Goal: Task Accomplishment & Management: Use online tool/utility

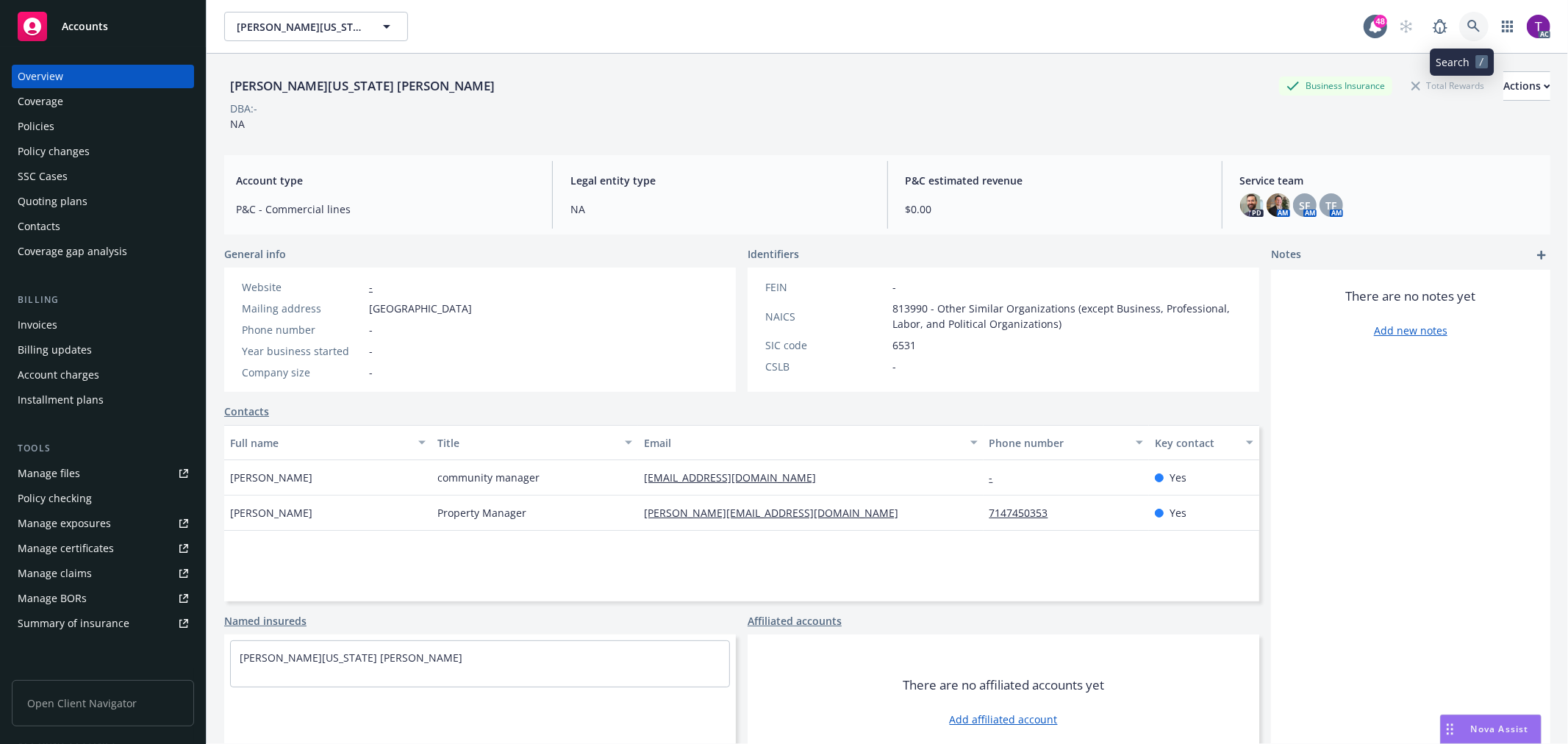
click at [1467, 31] on icon at bounding box center [1474, 26] width 14 height 14
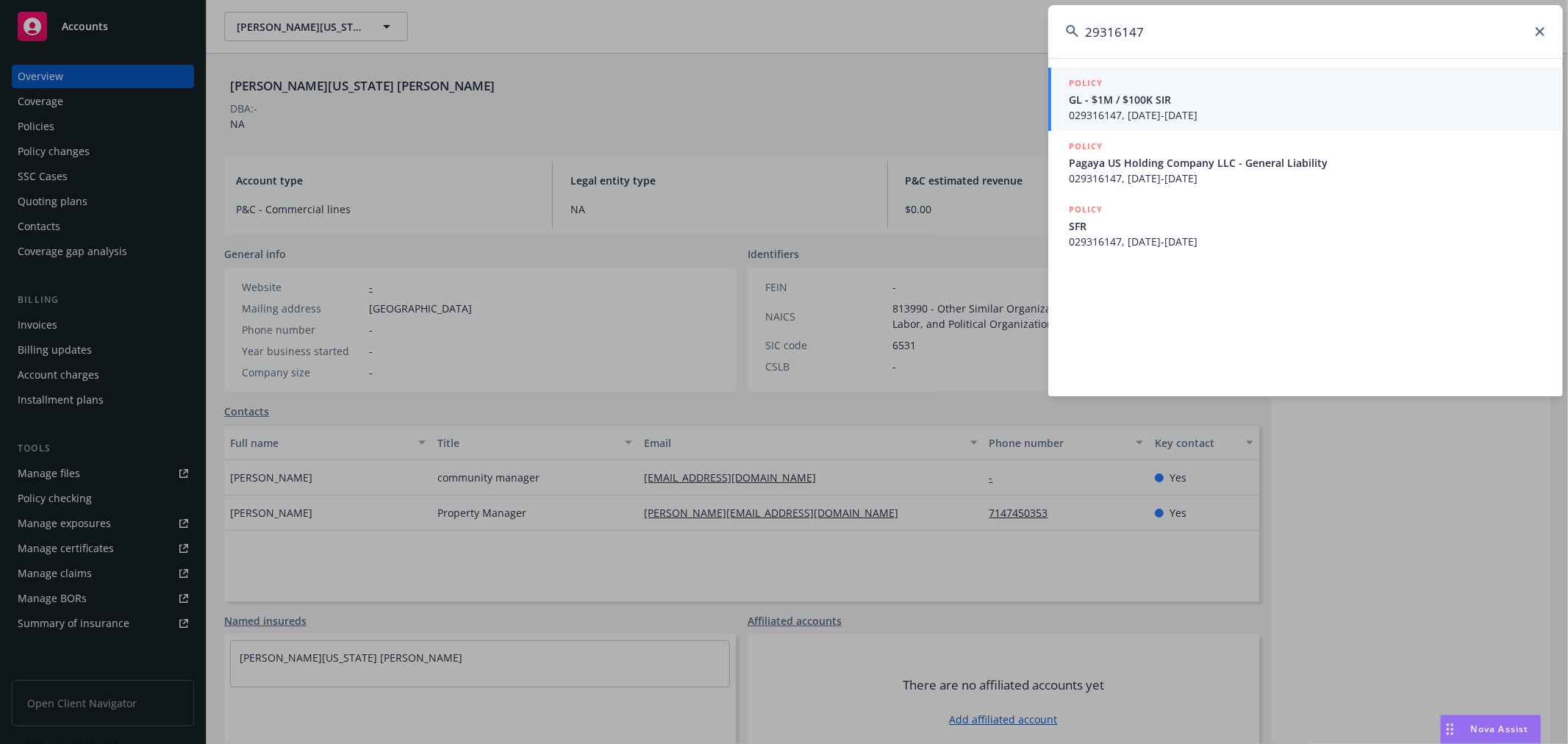
type input "29316147"
click at [1117, 86] on div "POLICY" at bounding box center [1307, 83] width 476 height 17
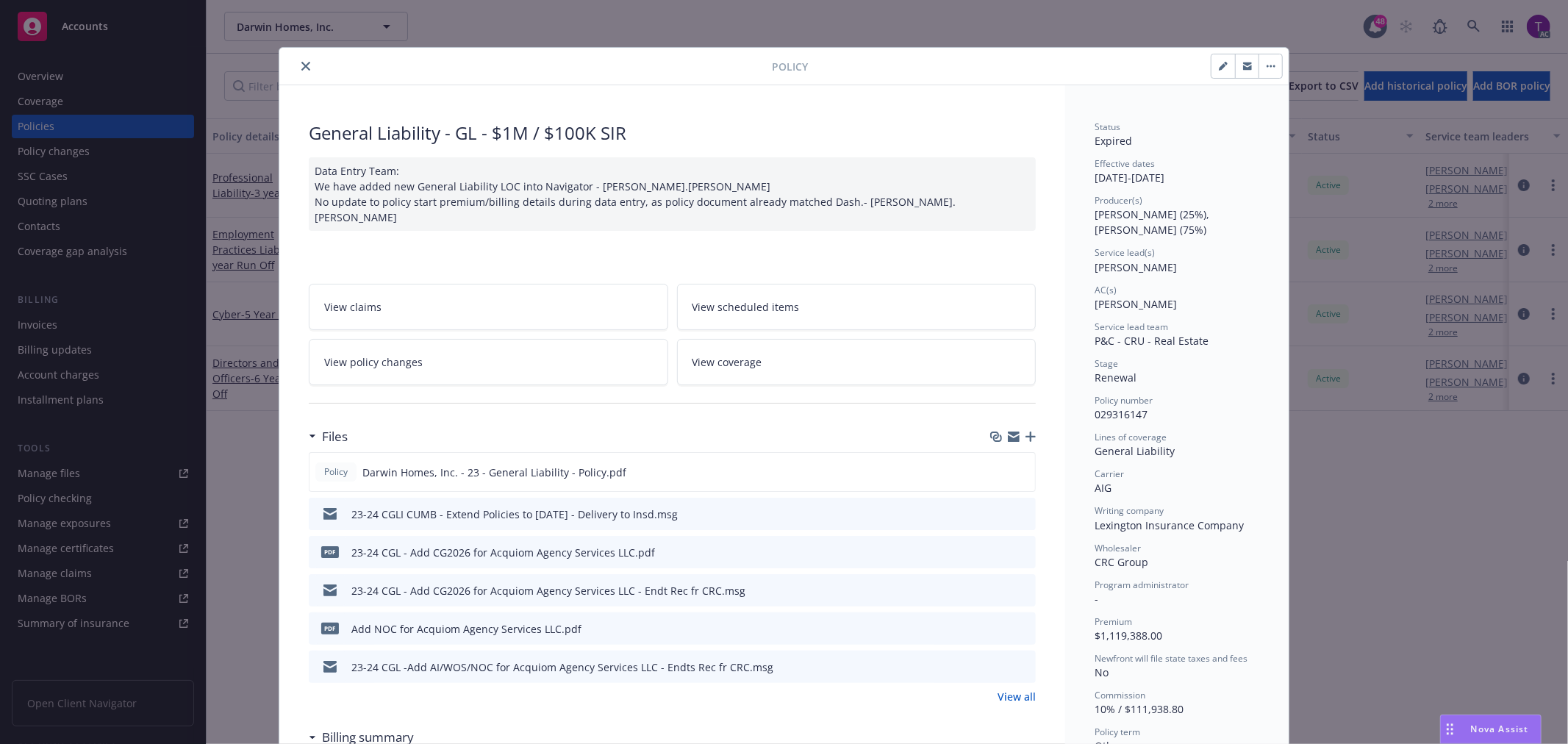
click at [302, 63] on icon "close" at bounding box center [306, 66] width 9 height 9
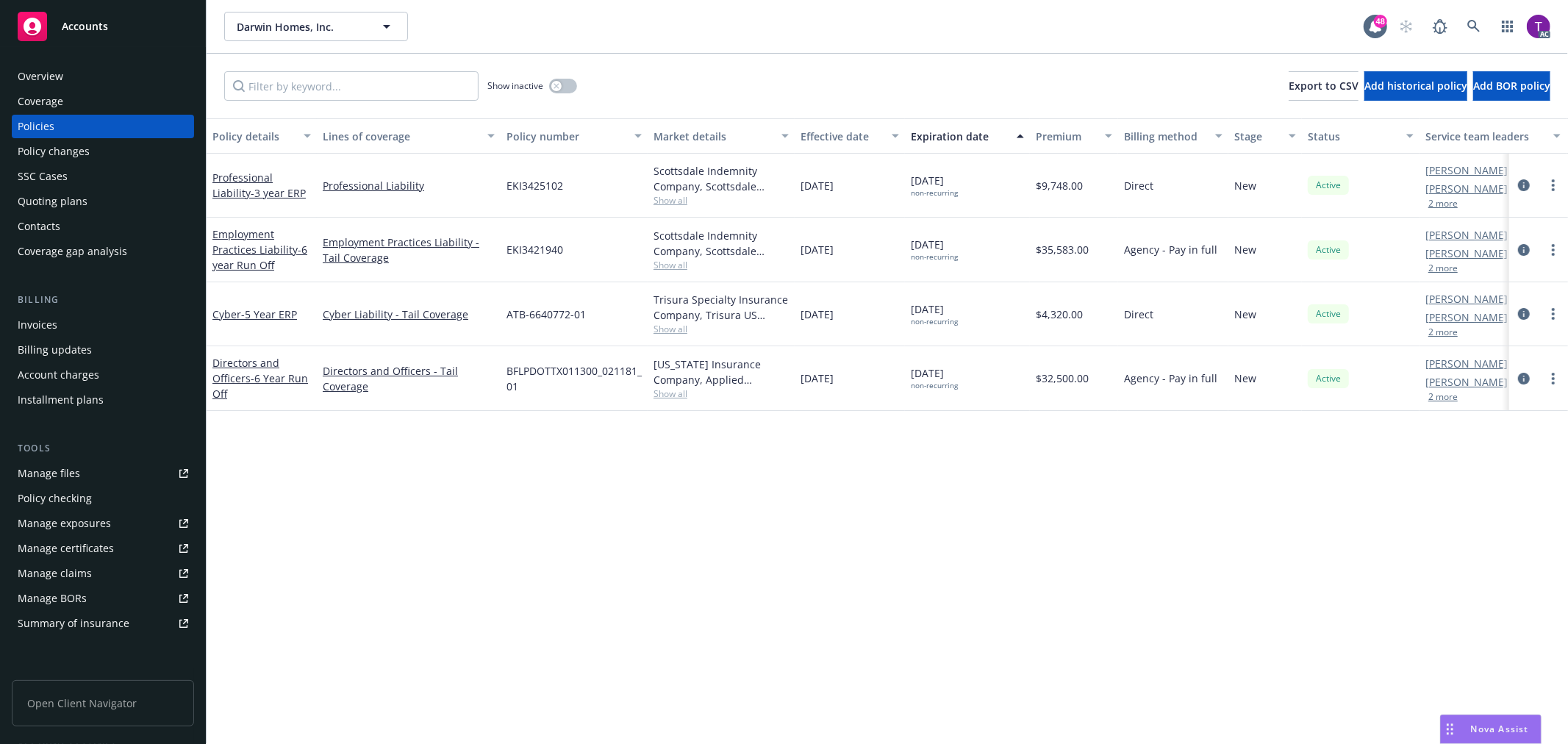
click at [78, 326] on div "Invoices" at bounding box center [103, 325] width 170 height 23
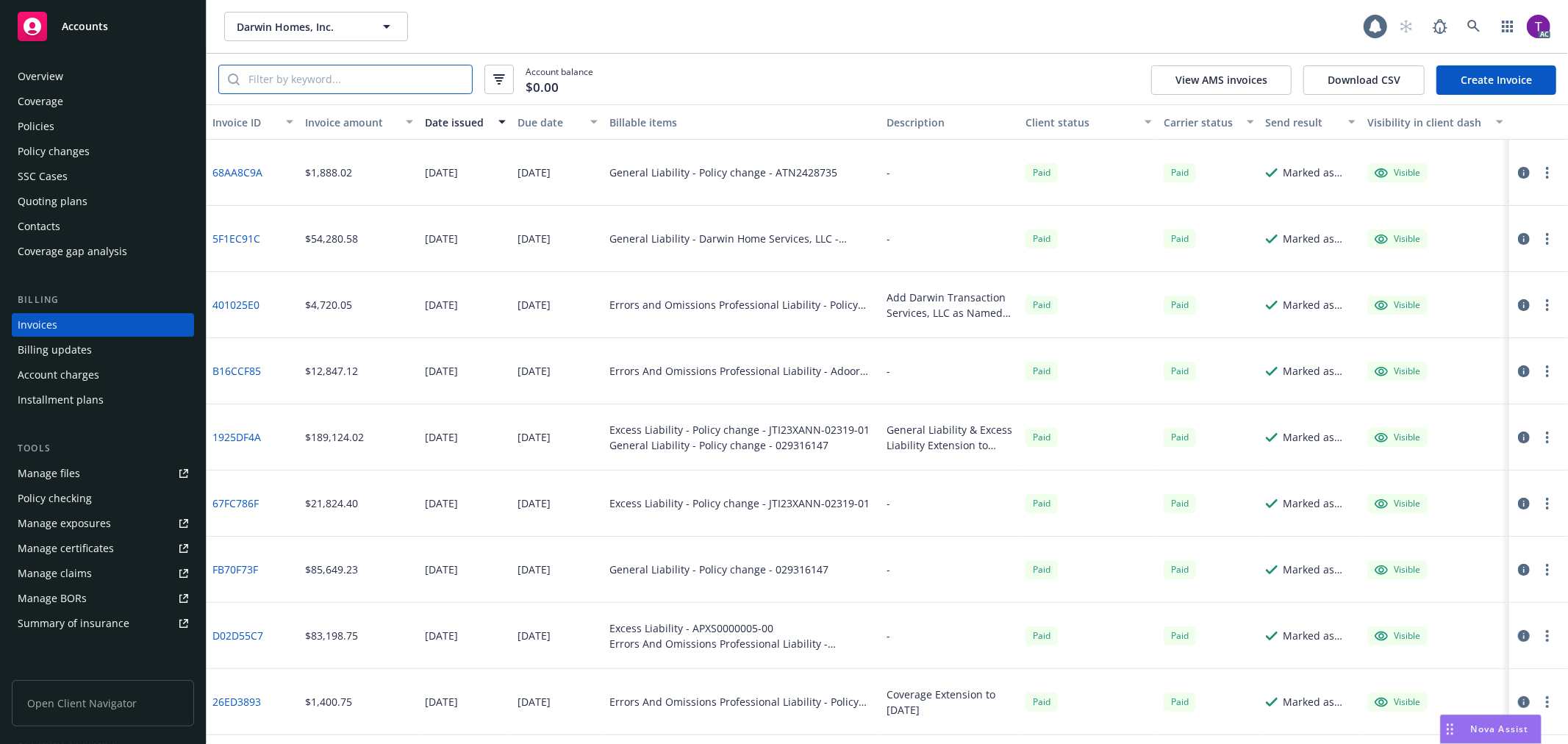
click at [313, 86] on input "search" at bounding box center [356, 79] width 232 height 28
paste input "29316147"
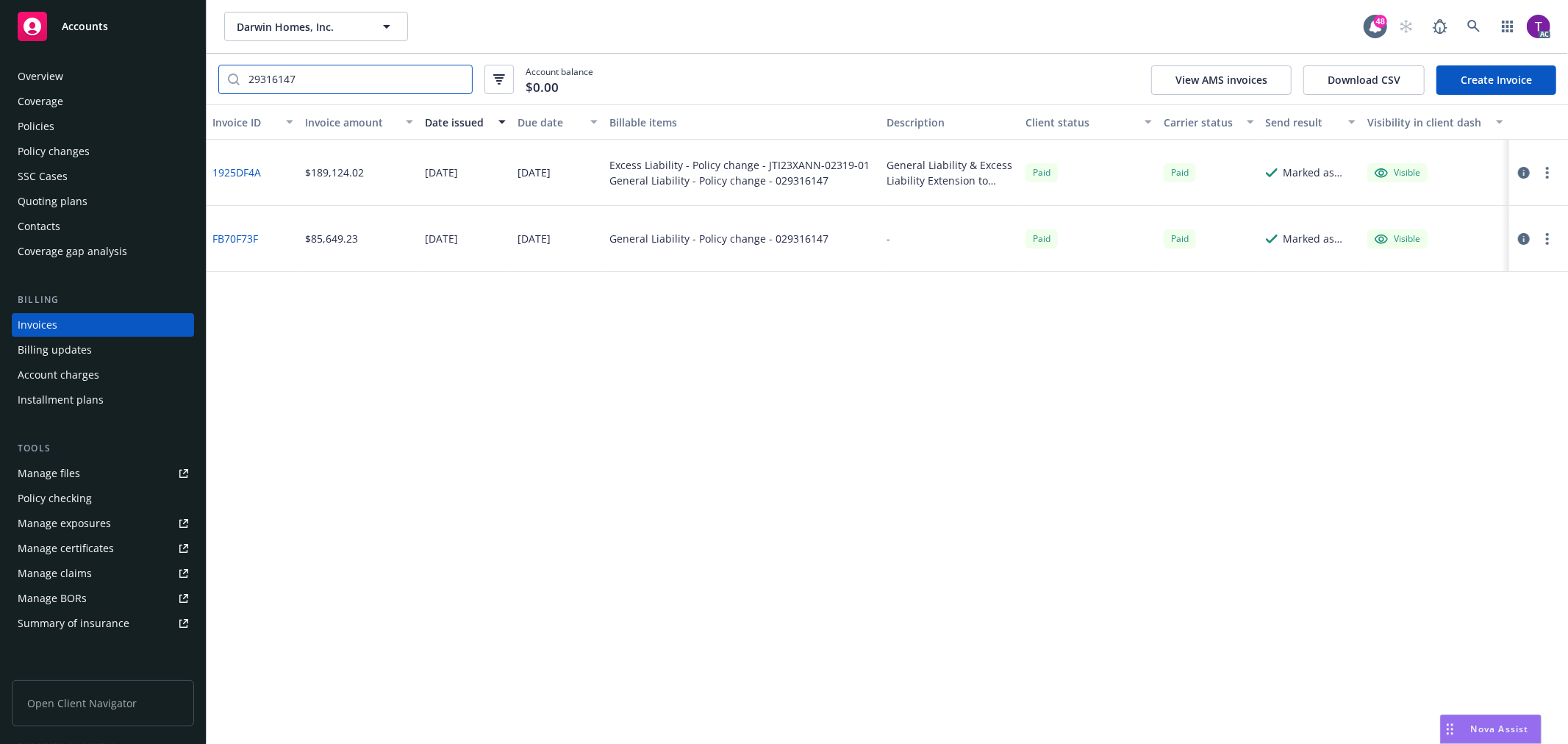
type input "29316147"
click at [1470, 27] on icon at bounding box center [1473, 25] width 13 height 13
click at [56, 126] on div "Policies" at bounding box center [103, 126] width 170 height 23
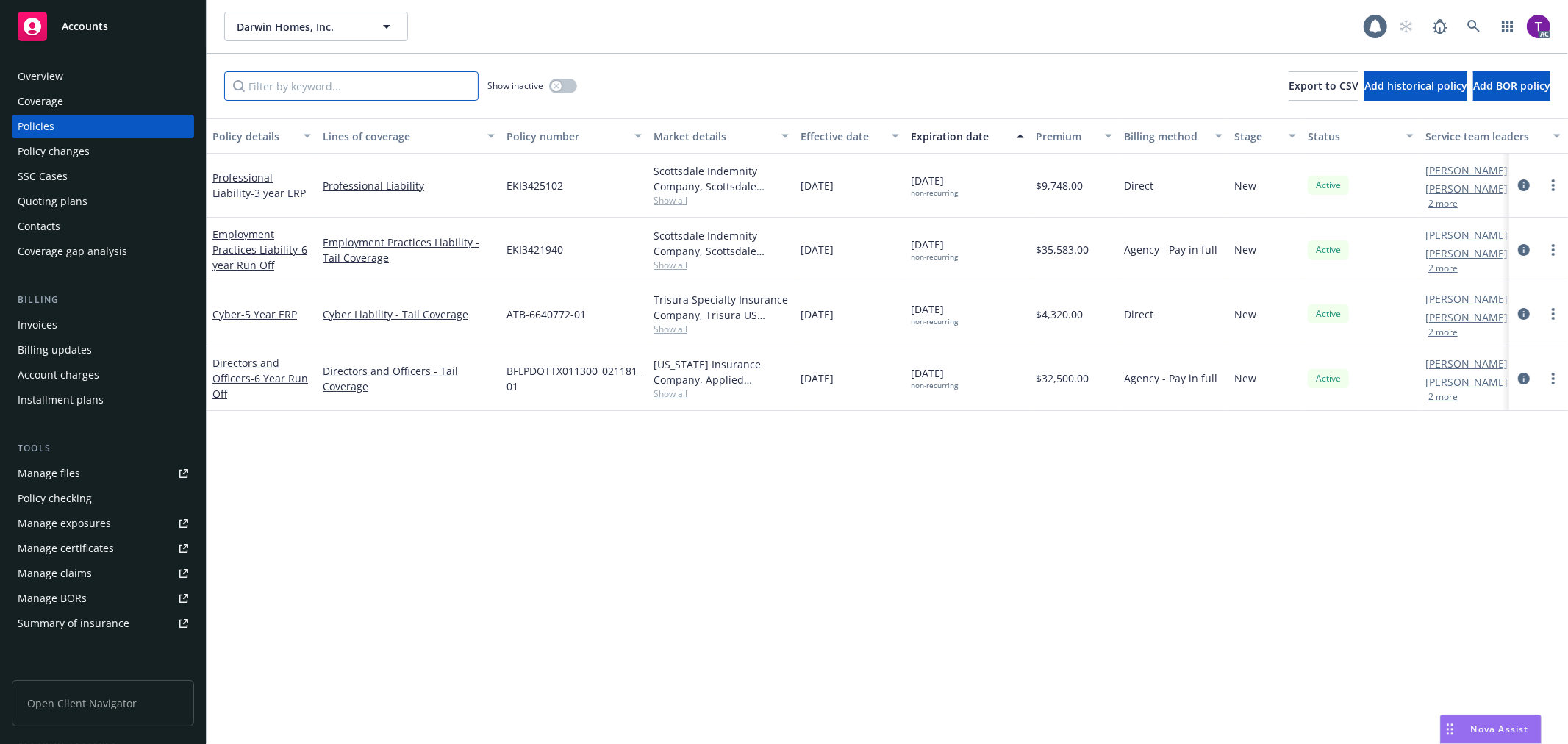
click at [354, 99] on input "Filter by keyword..." at bounding box center [352, 86] width 255 height 29
paste input "29316147"
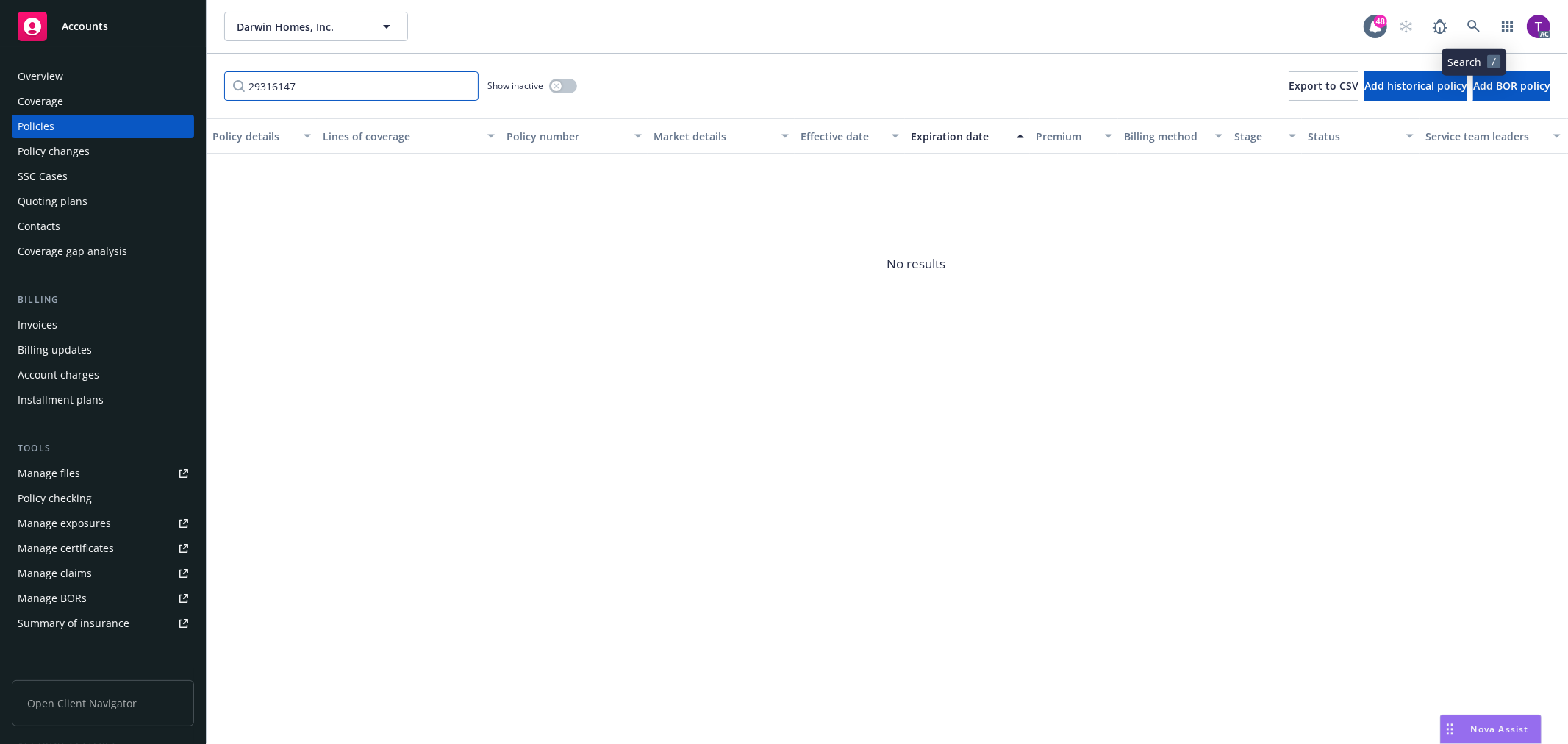
type input "29316147"
click at [1478, 21] on icon at bounding box center [1474, 26] width 14 height 14
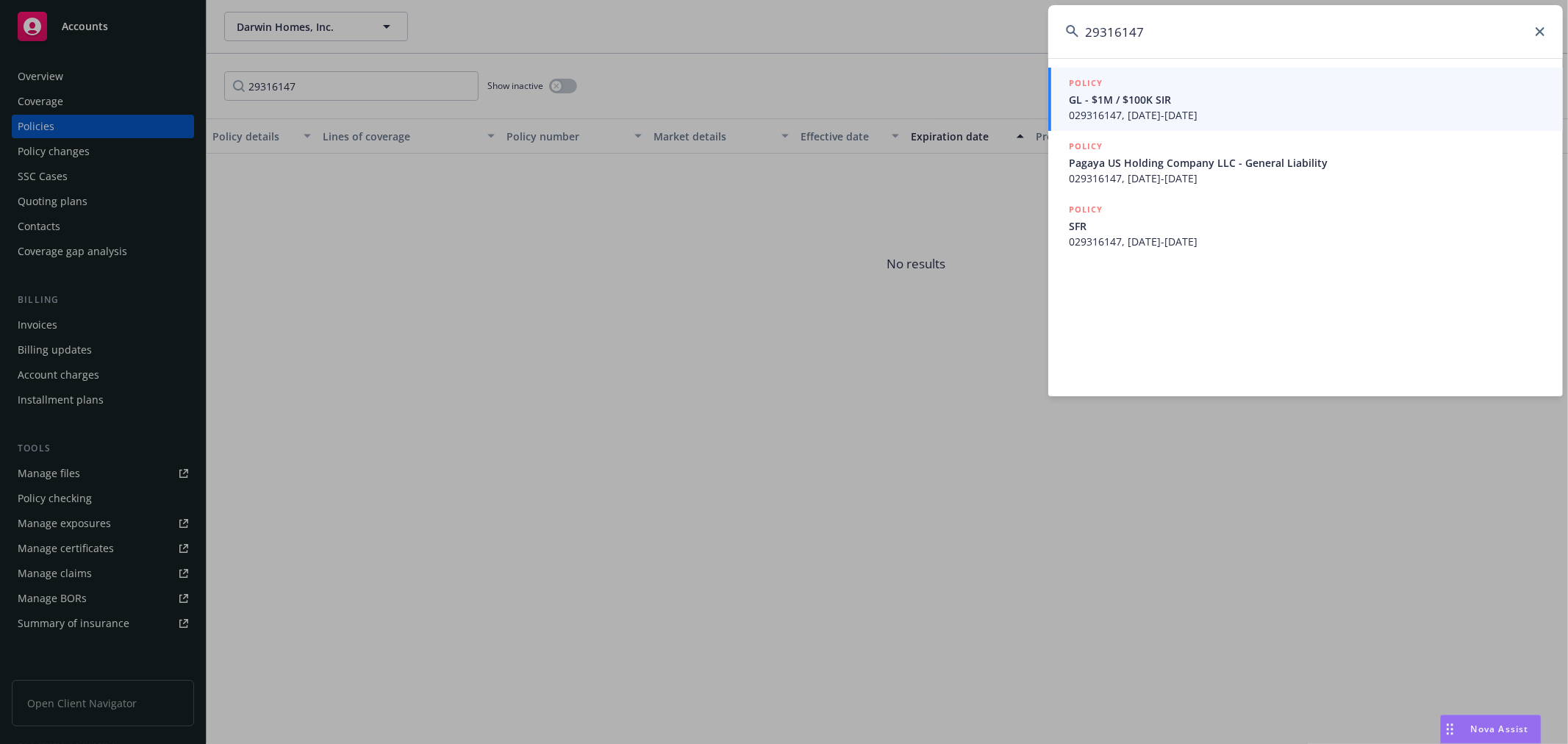
type input "29316147"
click at [1221, 111] on span "029316147, [DATE]-[DATE]" at bounding box center [1307, 116] width 476 height 16
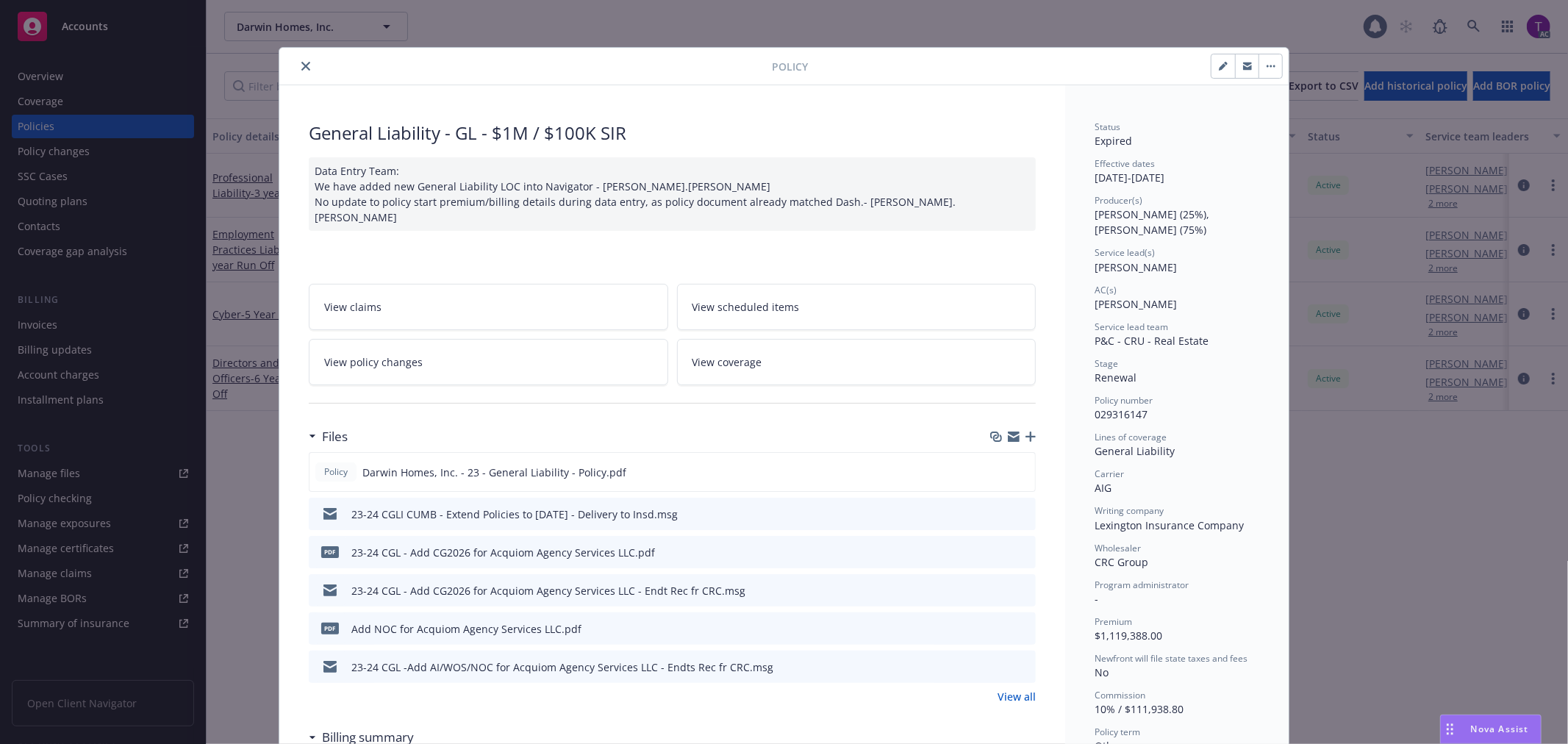
scroll to position [44, 0]
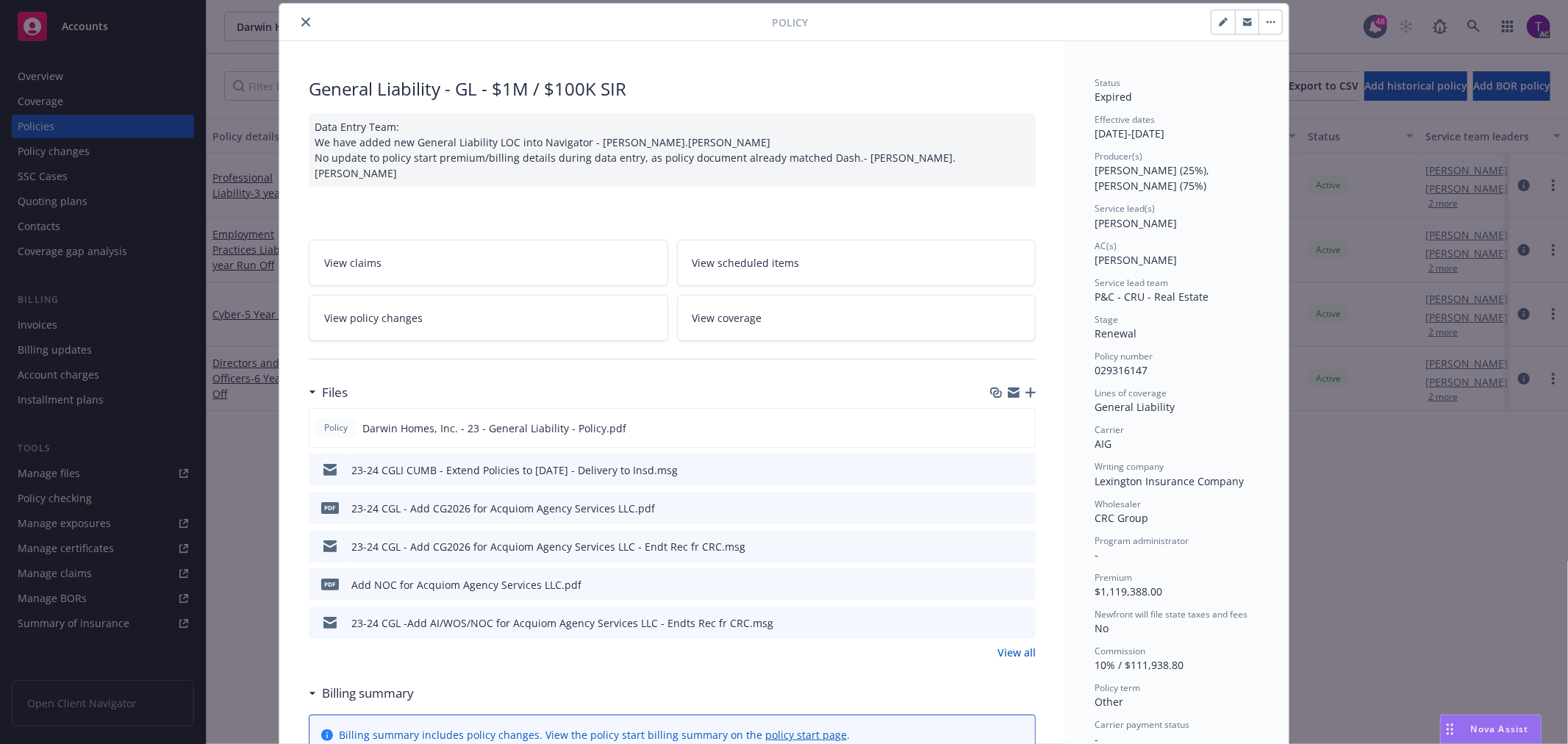
click at [305, 23] on button "close" at bounding box center [306, 23] width 18 height 18
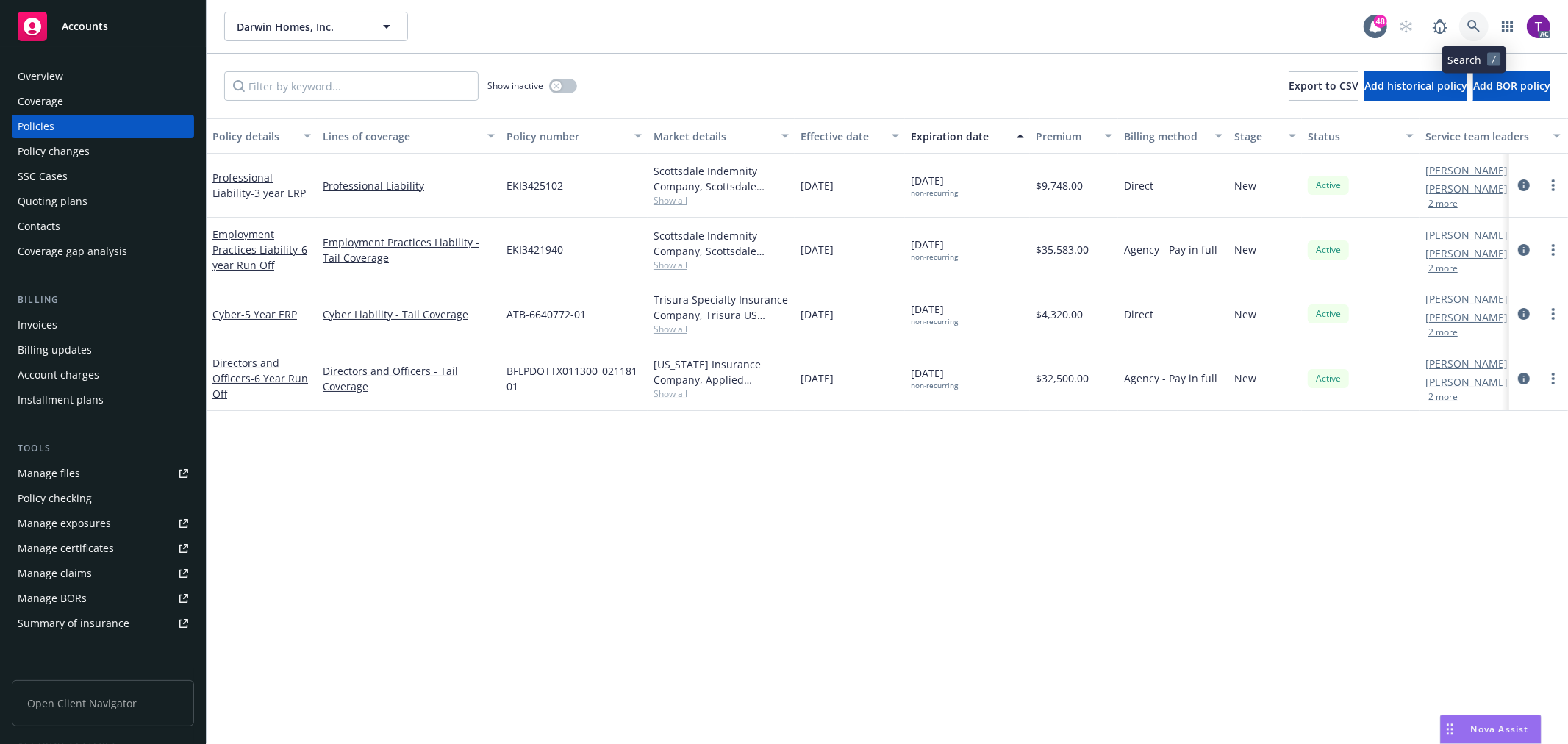
click at [1469, 34] on link at bounding box center [1474, 26] width 29 height 29
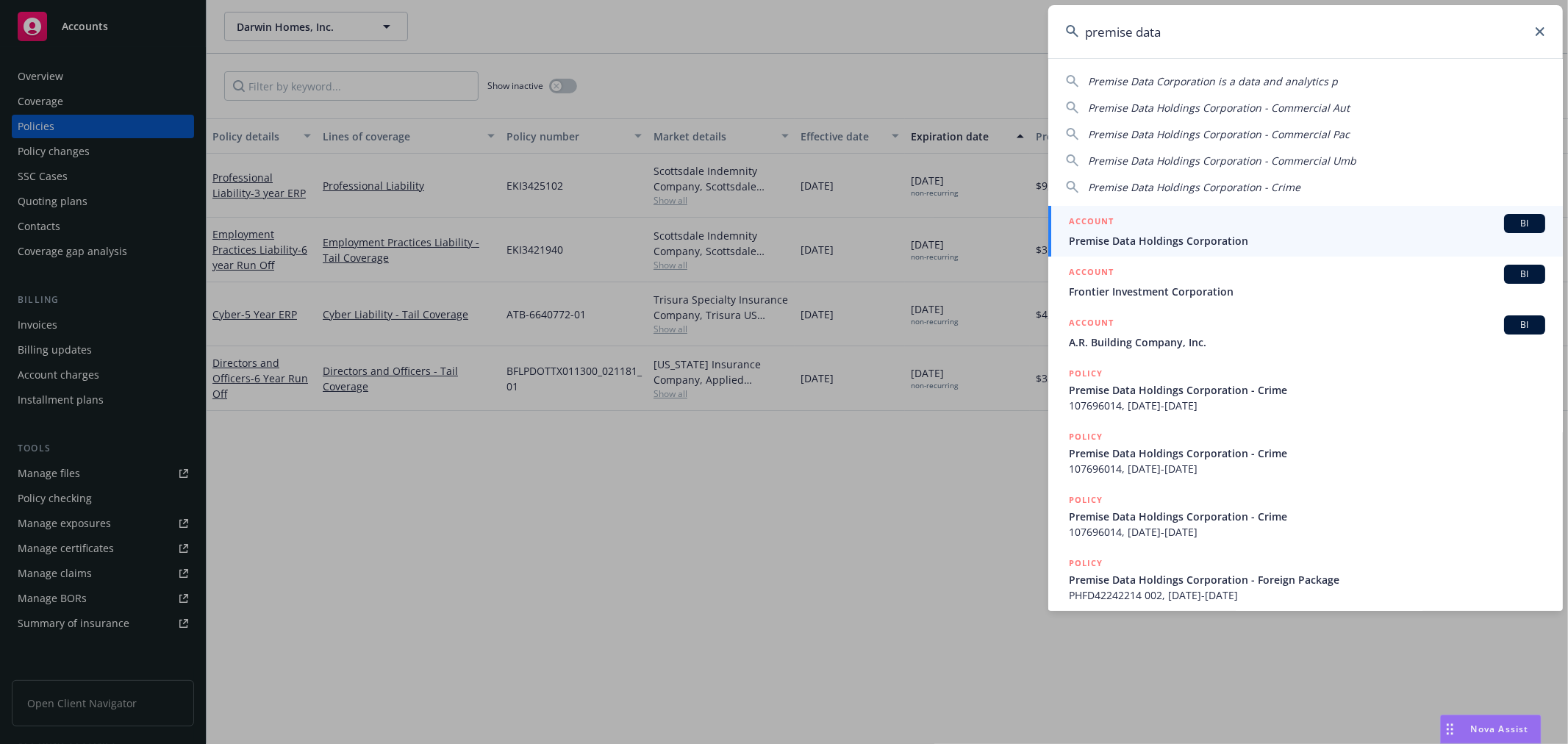
type input "premise data"
click at [1125, 231] on div "ACCOUNT BI" at bounding box center [1307, 223] width 476 height 20
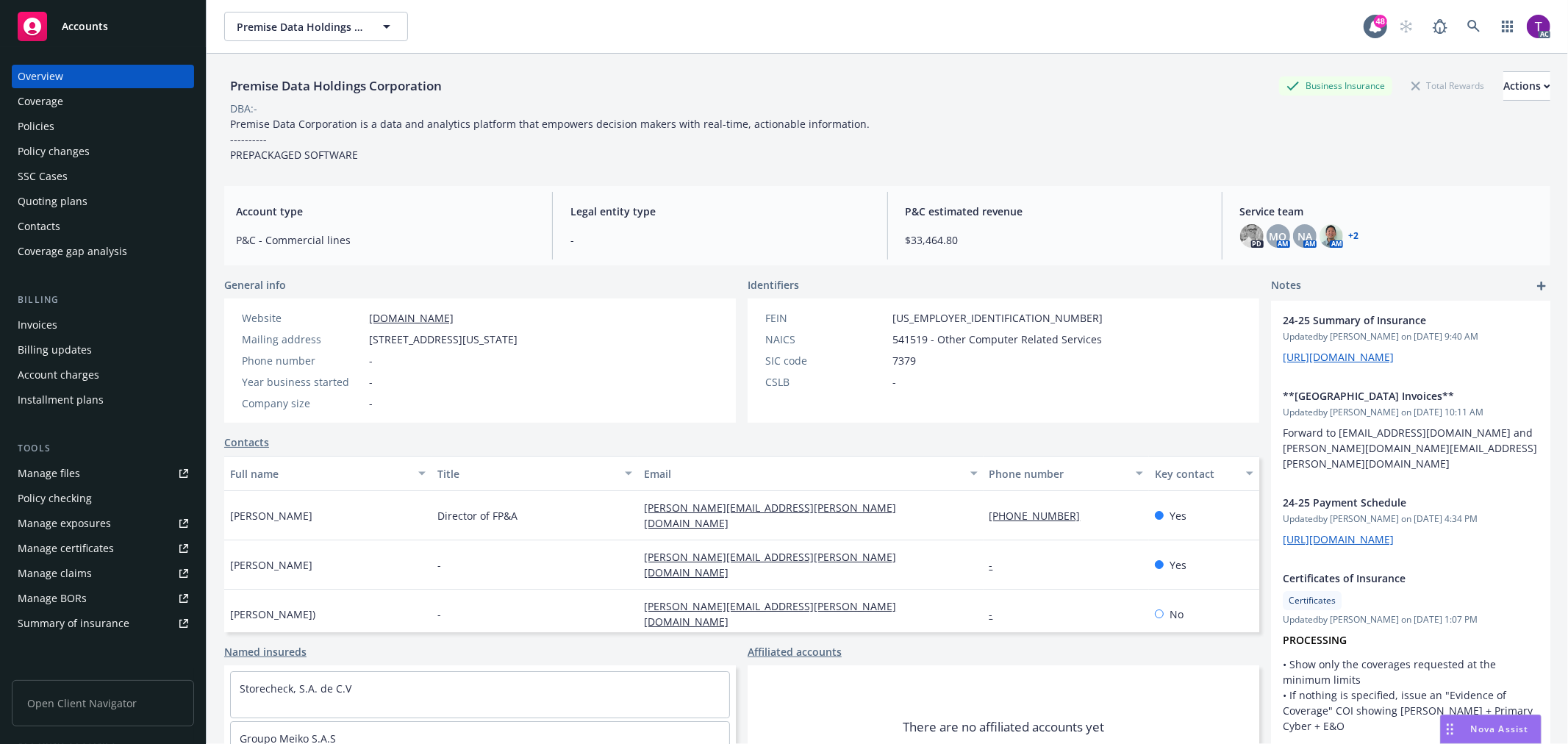
click at [18, 317] on div "Invoices" at bounding box center [37, 325] width 40 height 23
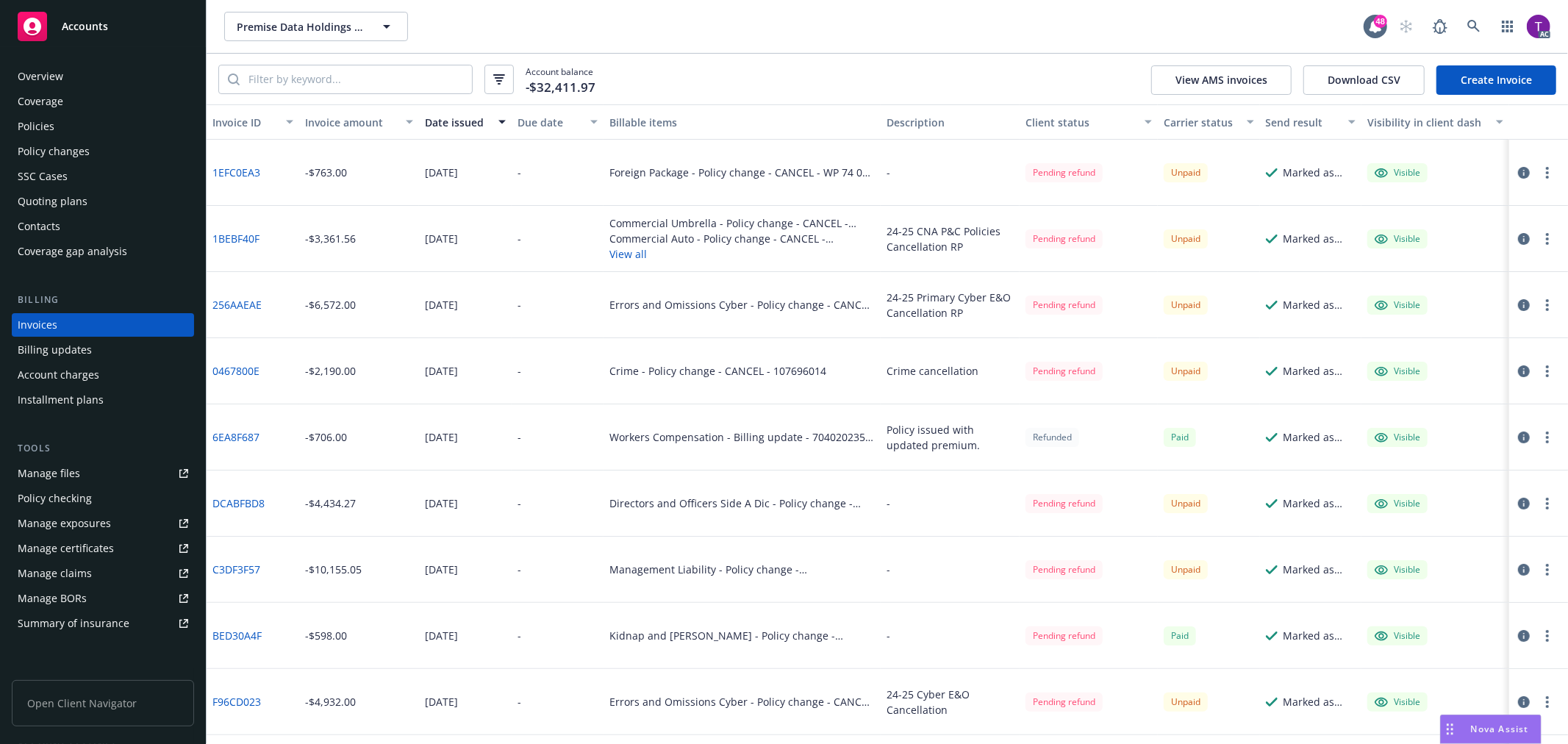
click at [344, 120] on div "Invoice amount" at bounding box center [351, 122] width 92 height 16
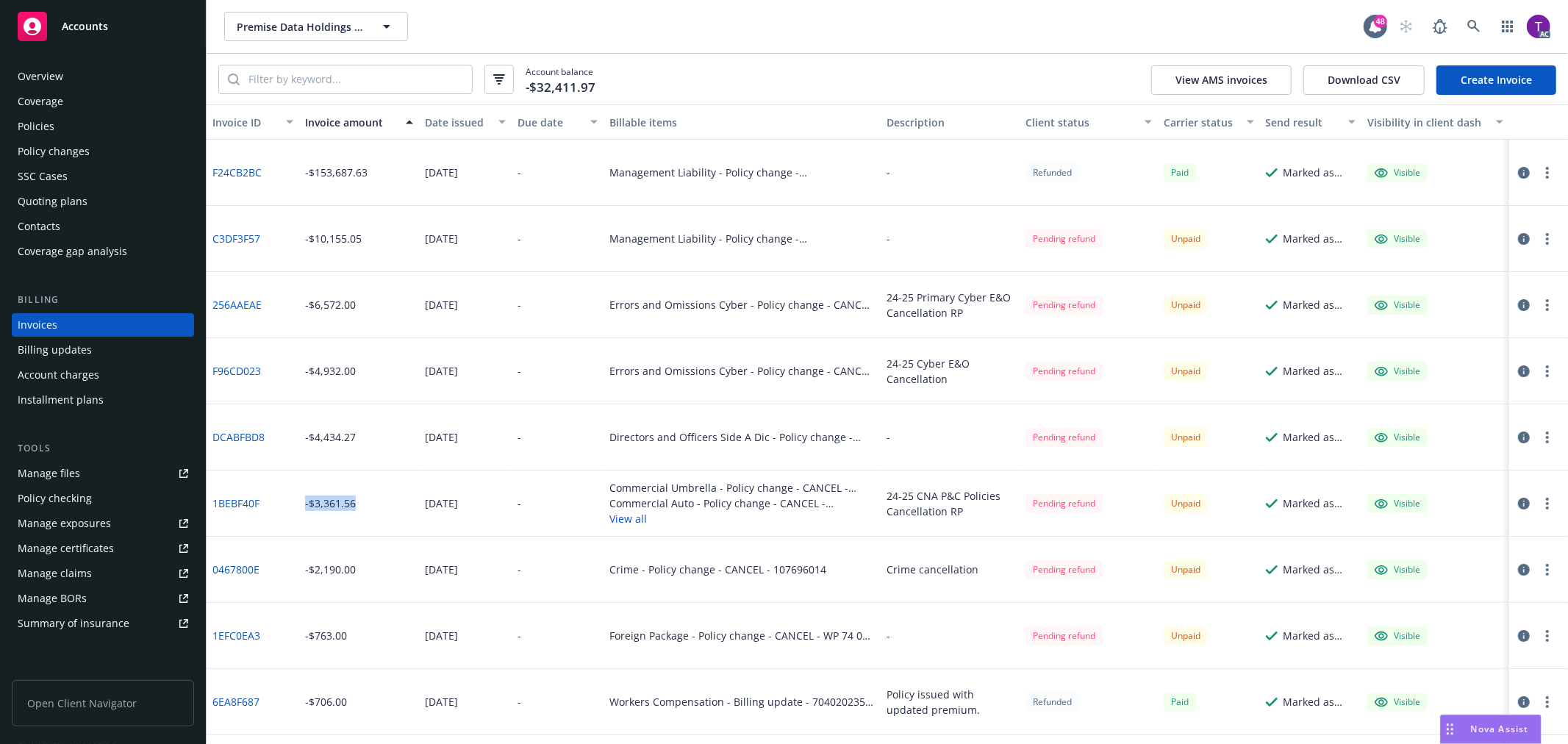
drag, startPoint x: 356, startPoint y: 501, endPoint x: 305, endPoint y: 501, distance: 51.0
click at [305, 501] on div "-$3,361.56" at bounding box center [358, 503] width 119 height 67
click at [1324, 70] on button "Download CSV" at bounding box center [1364, 80] width 121 height 29
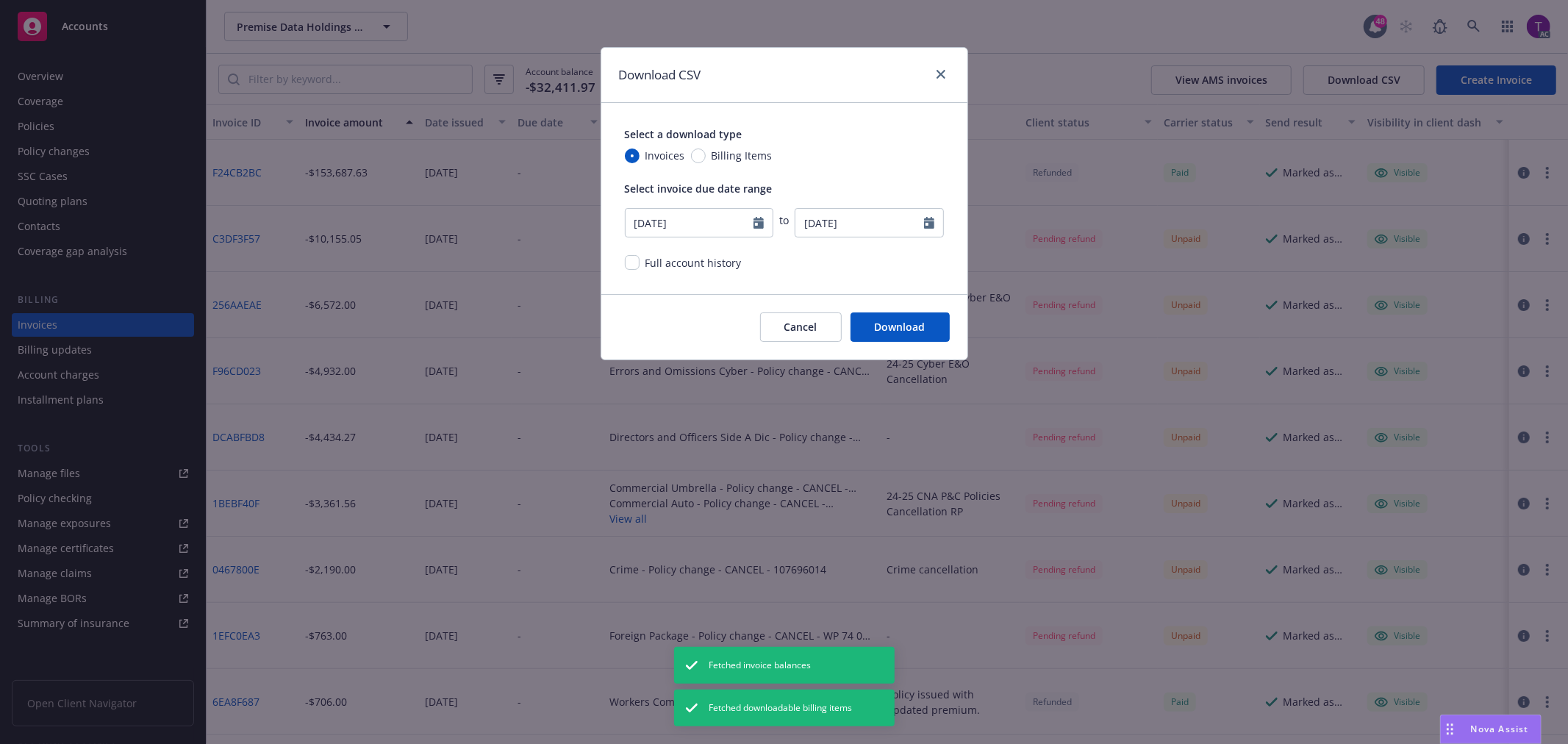
click at [694, 265] on span "Full account history" at bounding box center [693, 262] width 96 height 14
click at [640, 268] on div "Full account history" at bounding box center [691, 262] width 105 height 16
click at [632, 266] on input "checkbox" at bounding box center [632, 261] width 15 height 15
checkbox input "true"
click at [894, 328] on button "Download" at bounding box center [899, 327] width 99 height 29
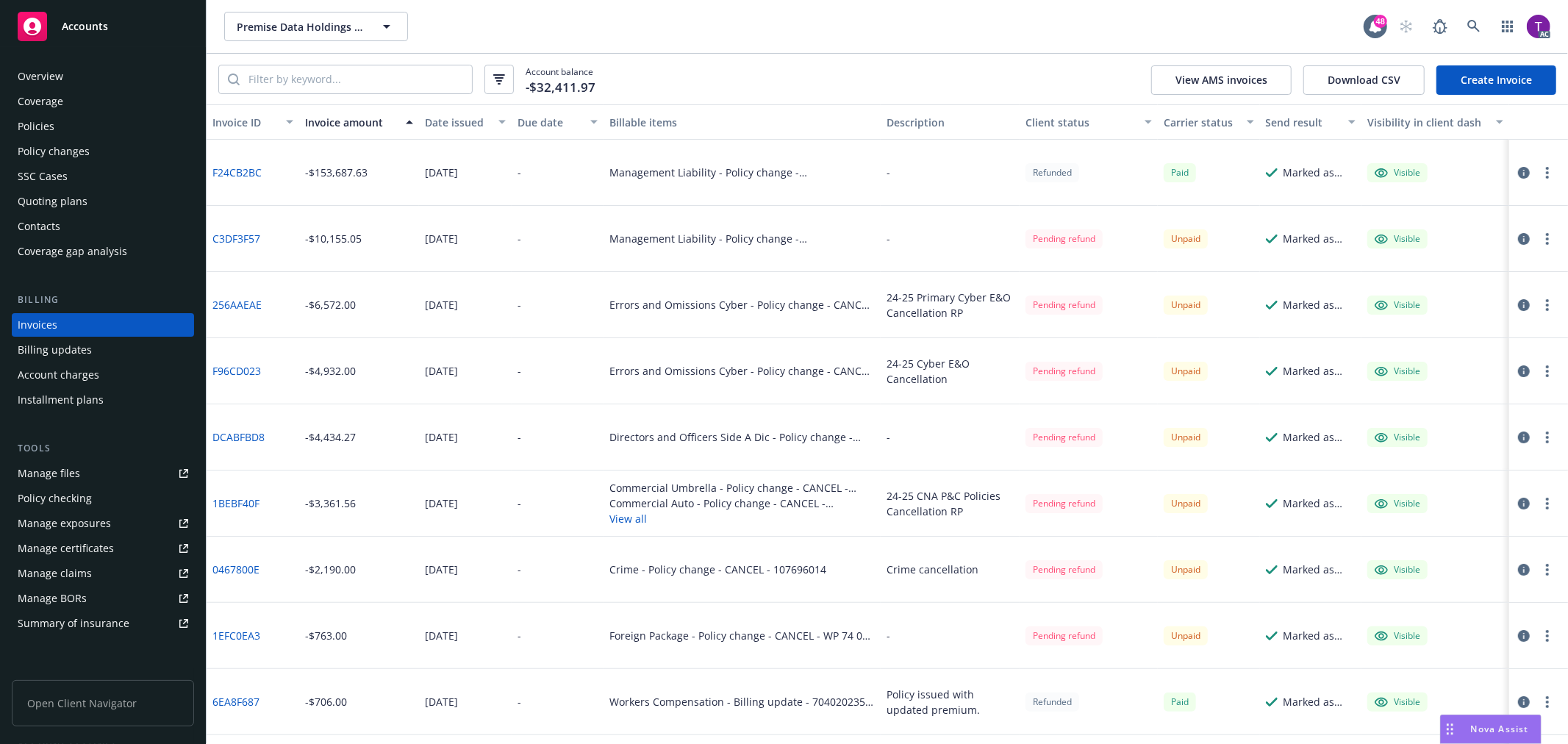
click at [1518, 238] on icon "button" at bounding box center [1524, 239] width 12 height 12
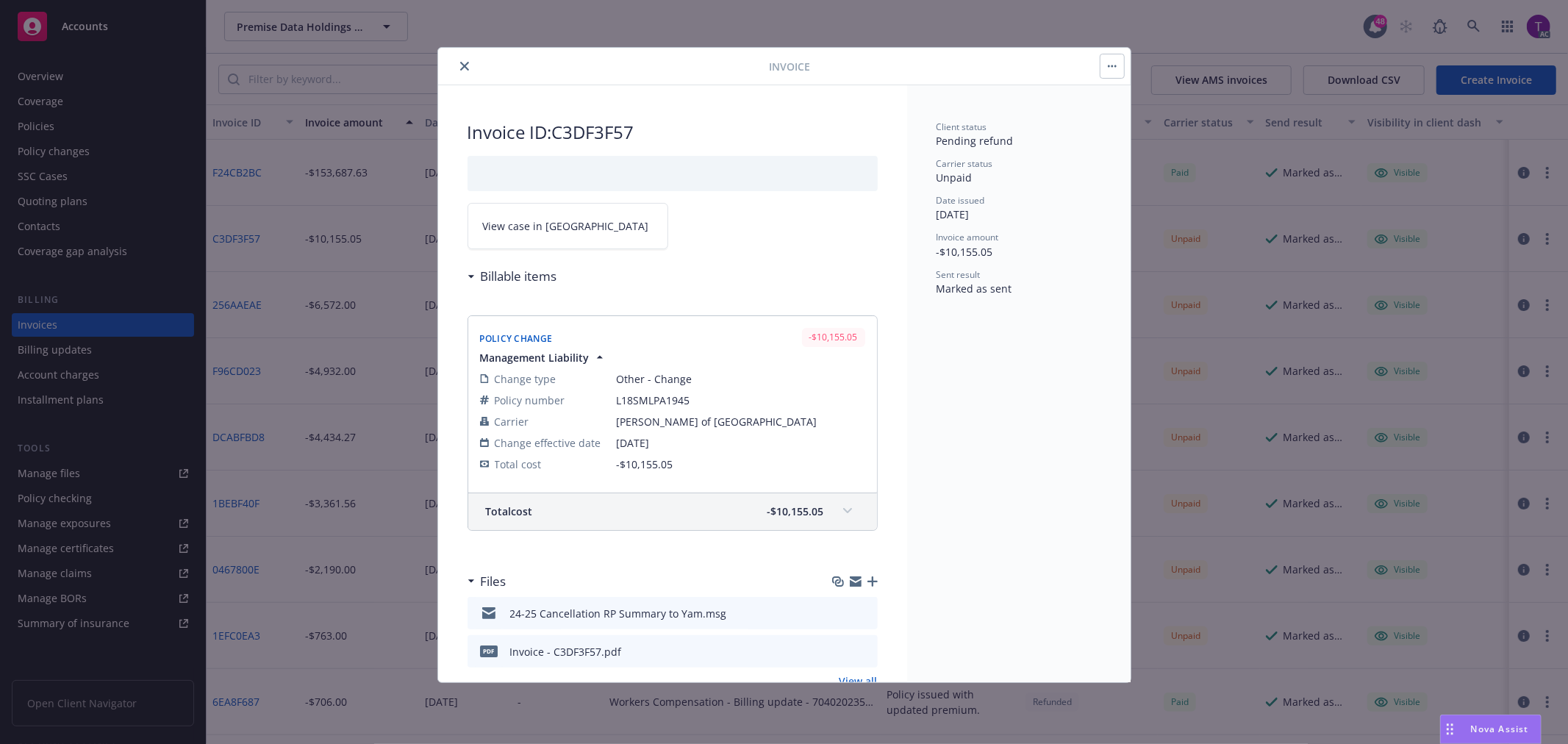
click at [532, 236] on link "View case in [GEOGRAPHIC_DATA]" at bounding box center [567, 225] width 201 height 46
click at [461, 64] on icon "close" at bounding box center [464, 66] width 9 height 9
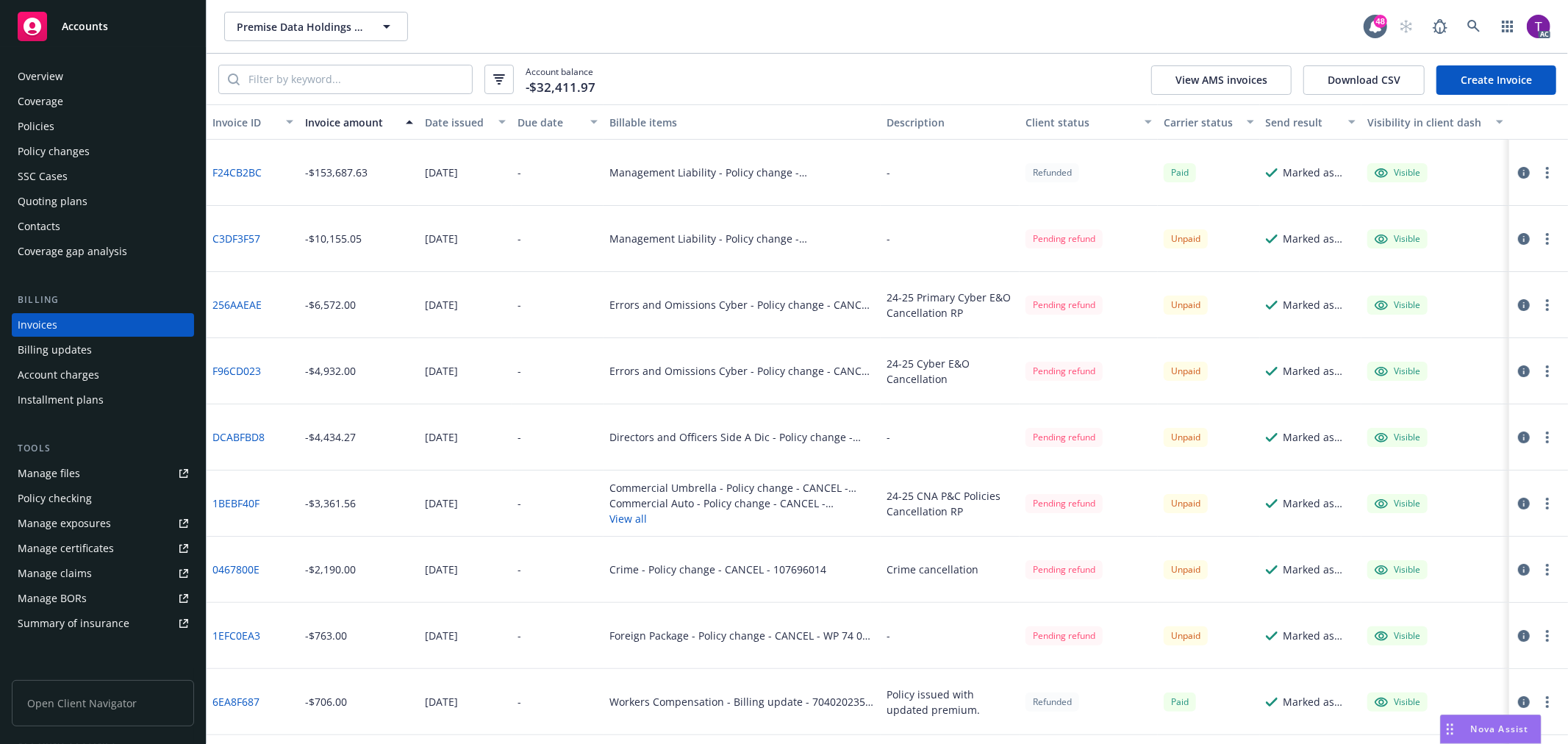
click at [1518, 302] on icon "button" at bounding box center [1524, 304] width 12 height 12
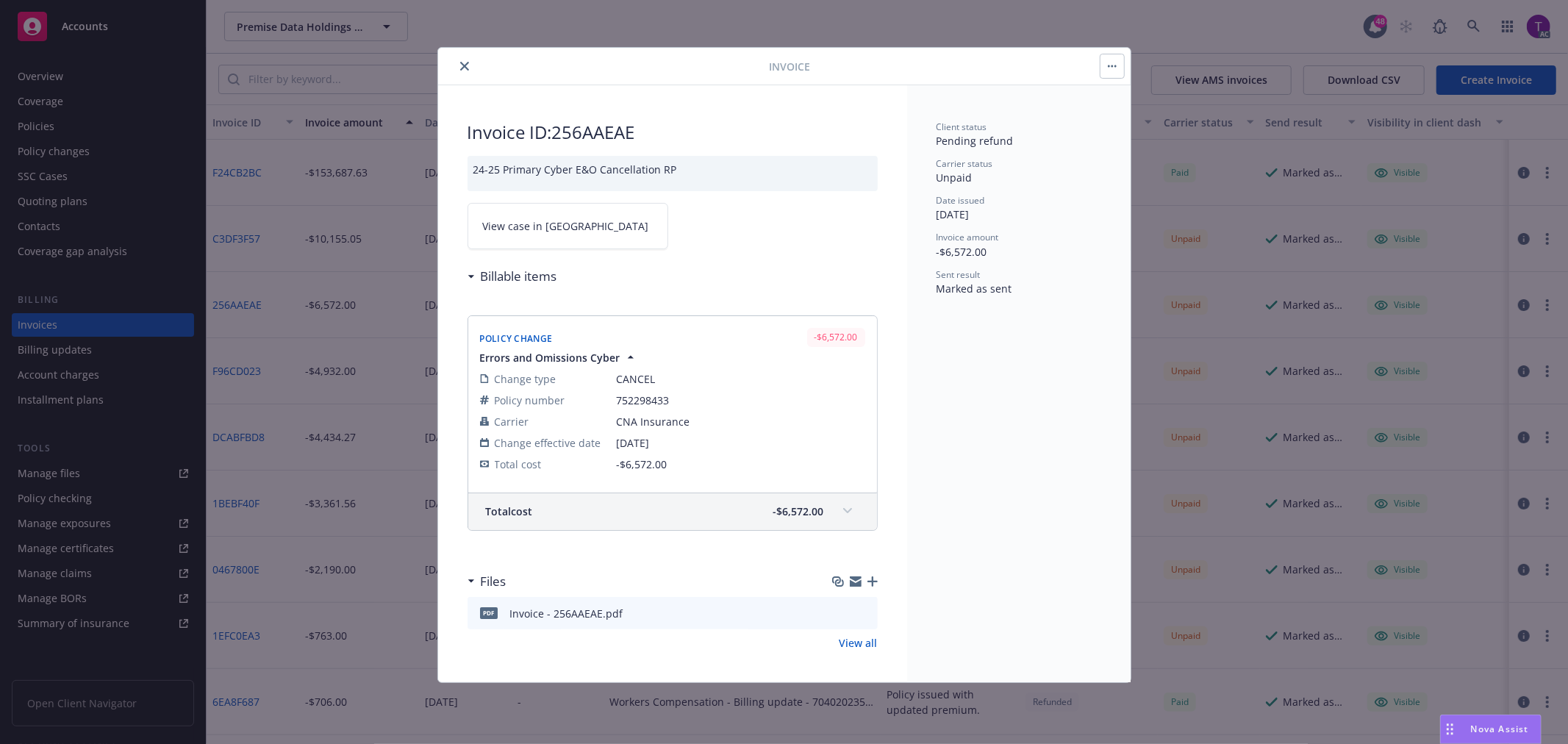
click at [535, 232] on span "View case in [GEOGRAPHIC_DATA]" at bounding box center [566, 226] width 166 height 16
click at [464, 70] on icon "close" at bounding box center [464, 66] width 9 height 9
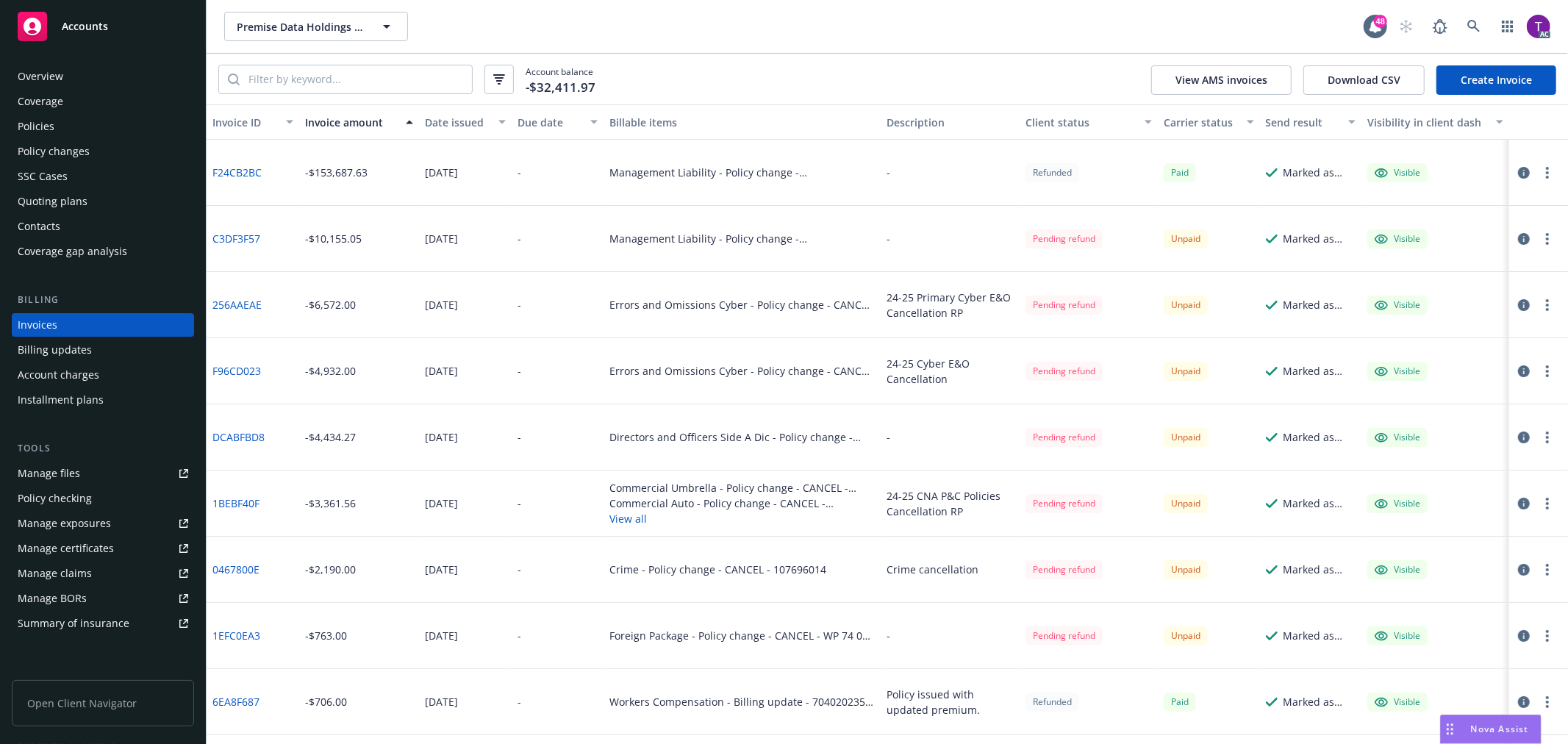
click at [1518, 432] on icon "button" at bounding box center [1524, 438] width 12 height 12
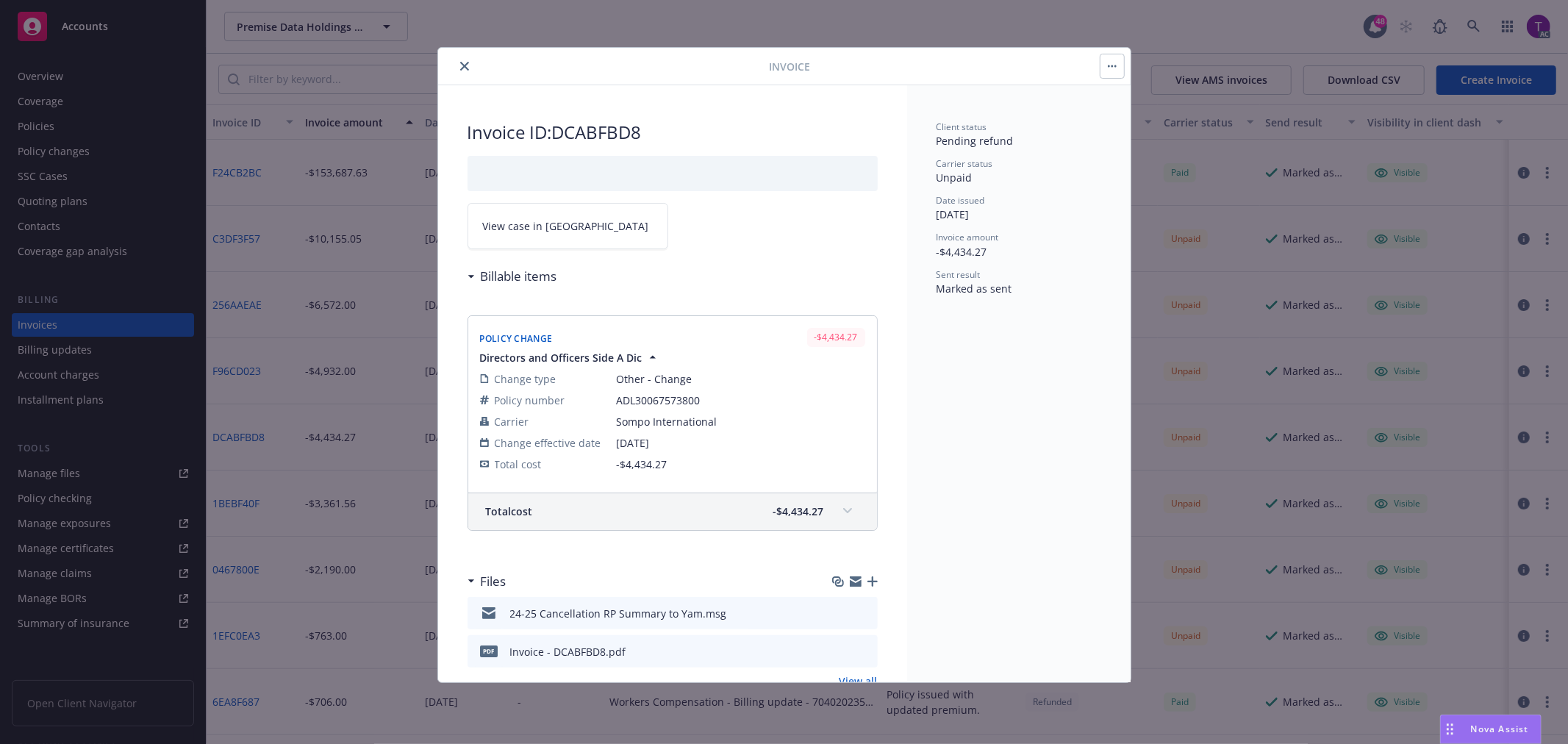
click at [567, 235] on link "View case in [GEOGRAPHIC_DATA]" at bounding box center [567, 225] width 201 height 46
click at [464, 65] on icon "close" at bounding box center [464, 66] width 9 height 9
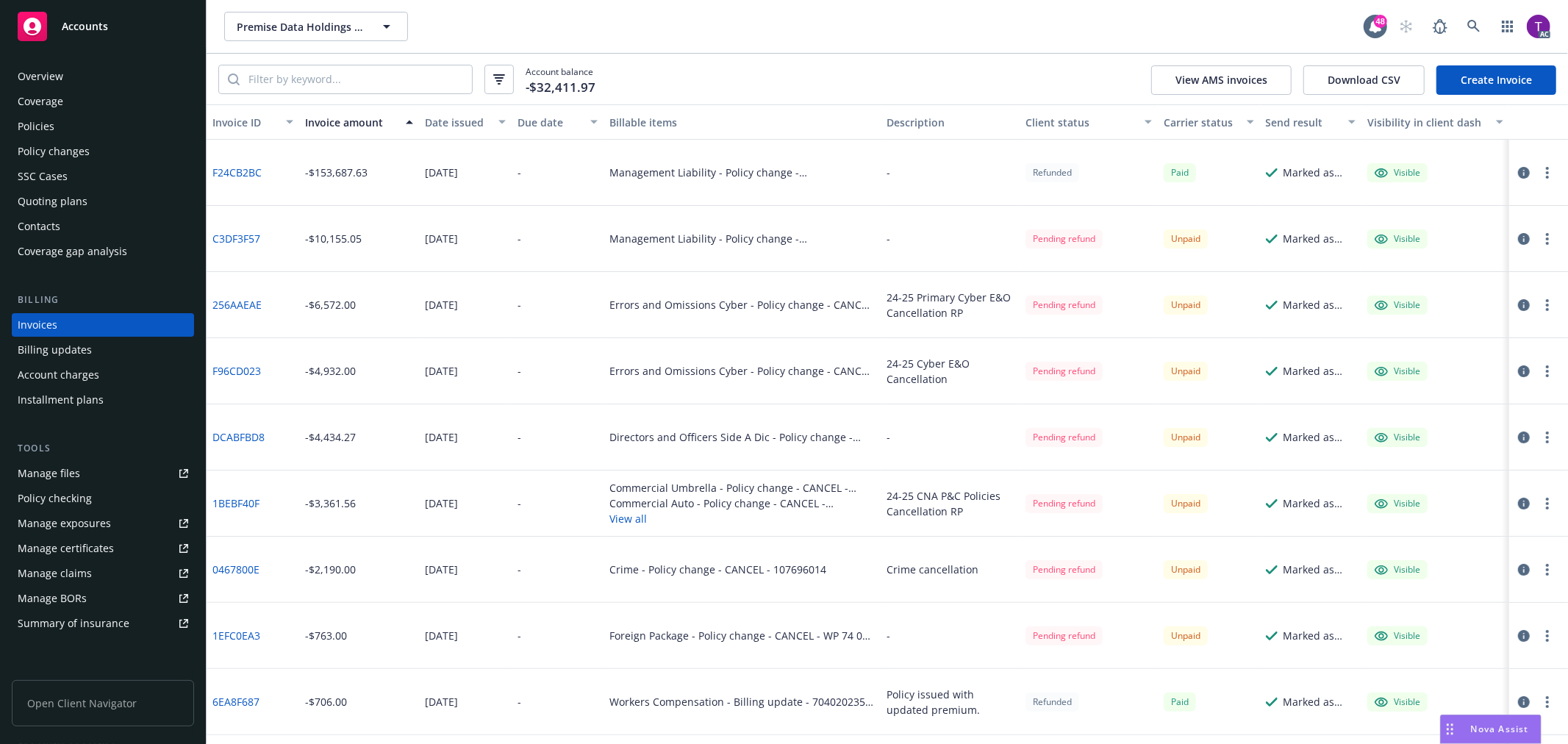
click at [1518, 501] on icon "button" at bounding box center [1524, 503] width 12 height 12
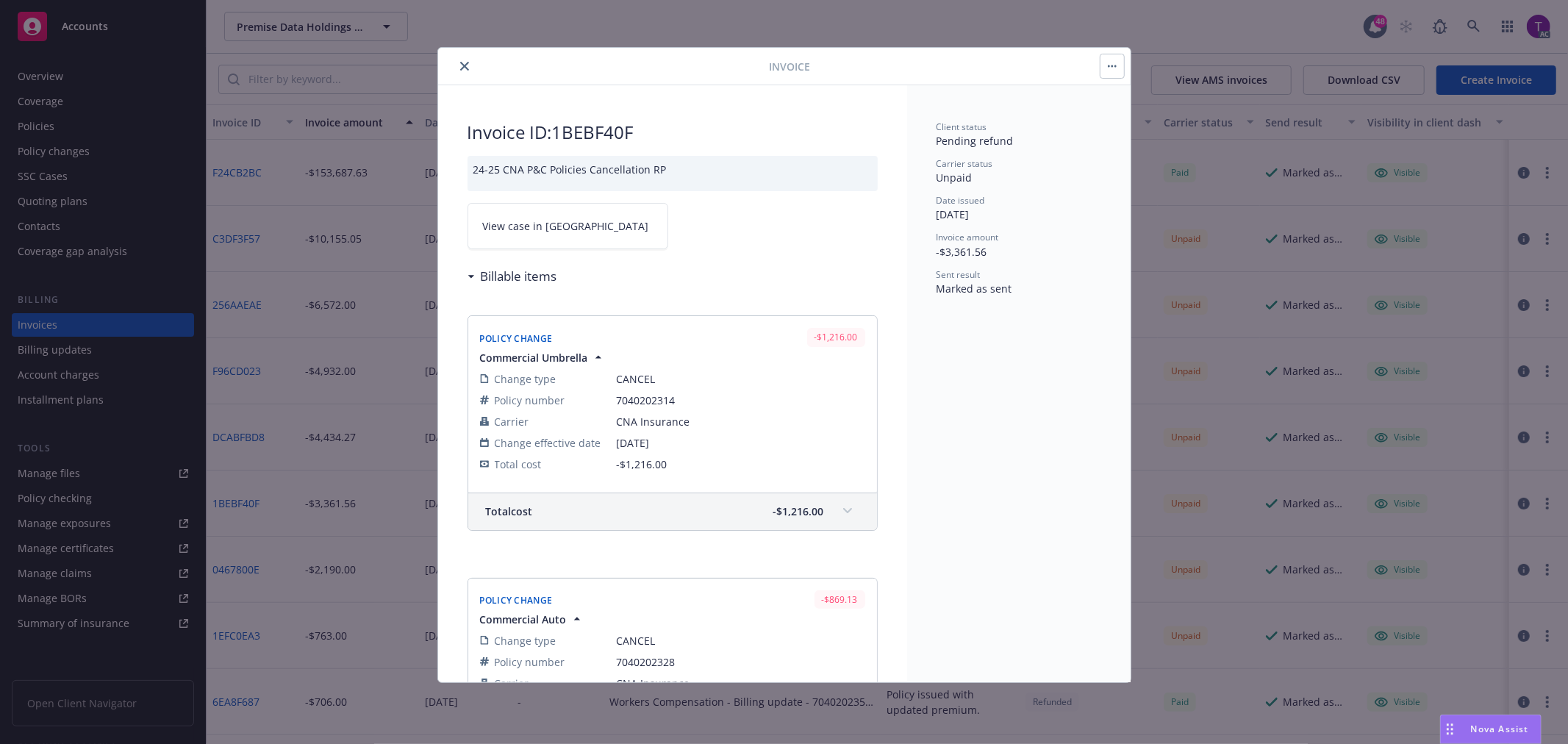
click at [524, 225] on span "View case in [GEOGRAPHIC_DATA]" at bounding box center [566, 226] width 166 height 16
click at [458, 61] on button "close" at bounding box center [464, 67] width 18 height 18
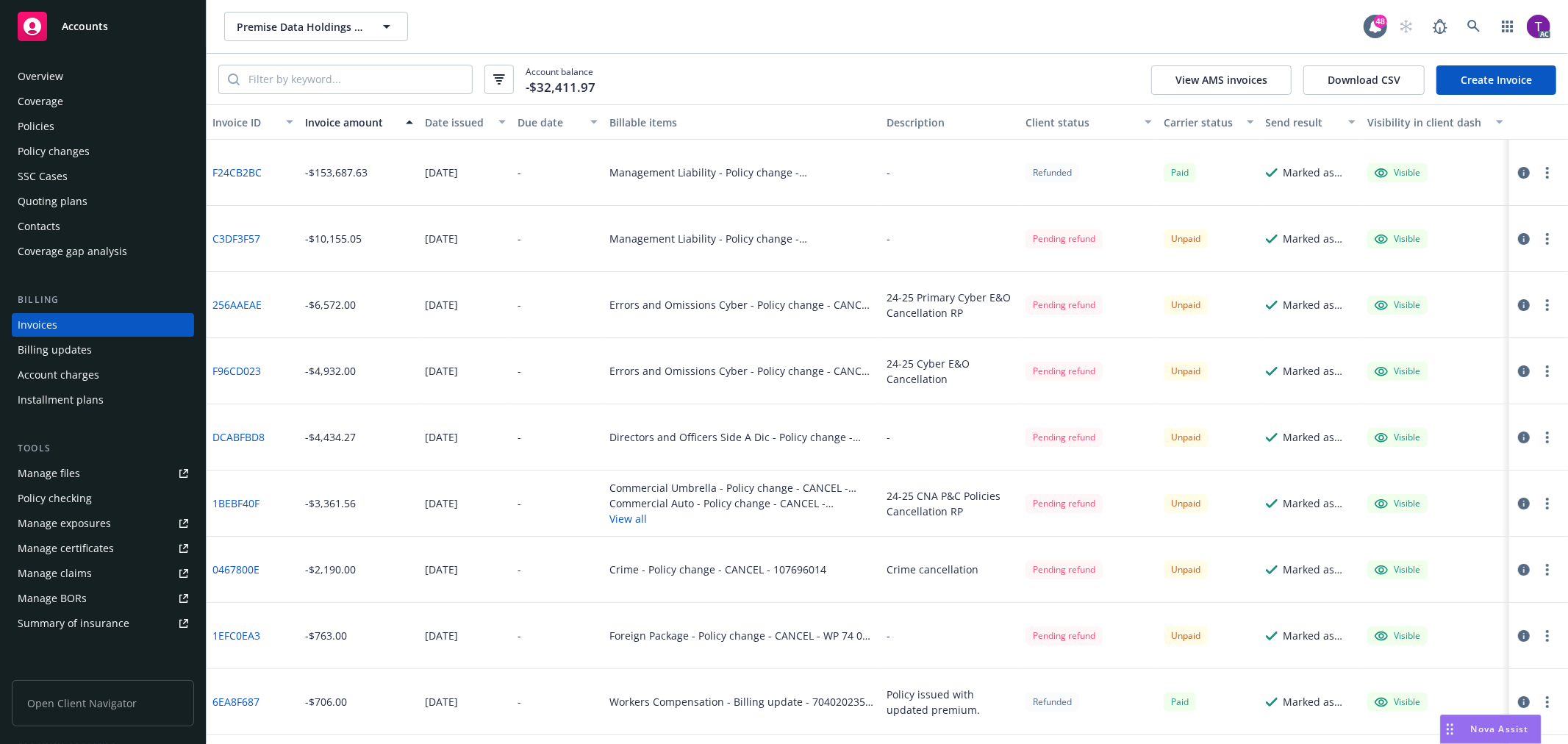
click at [1518, 633] on icon "button" at bounding box center [1524, 635] width 12 height 12
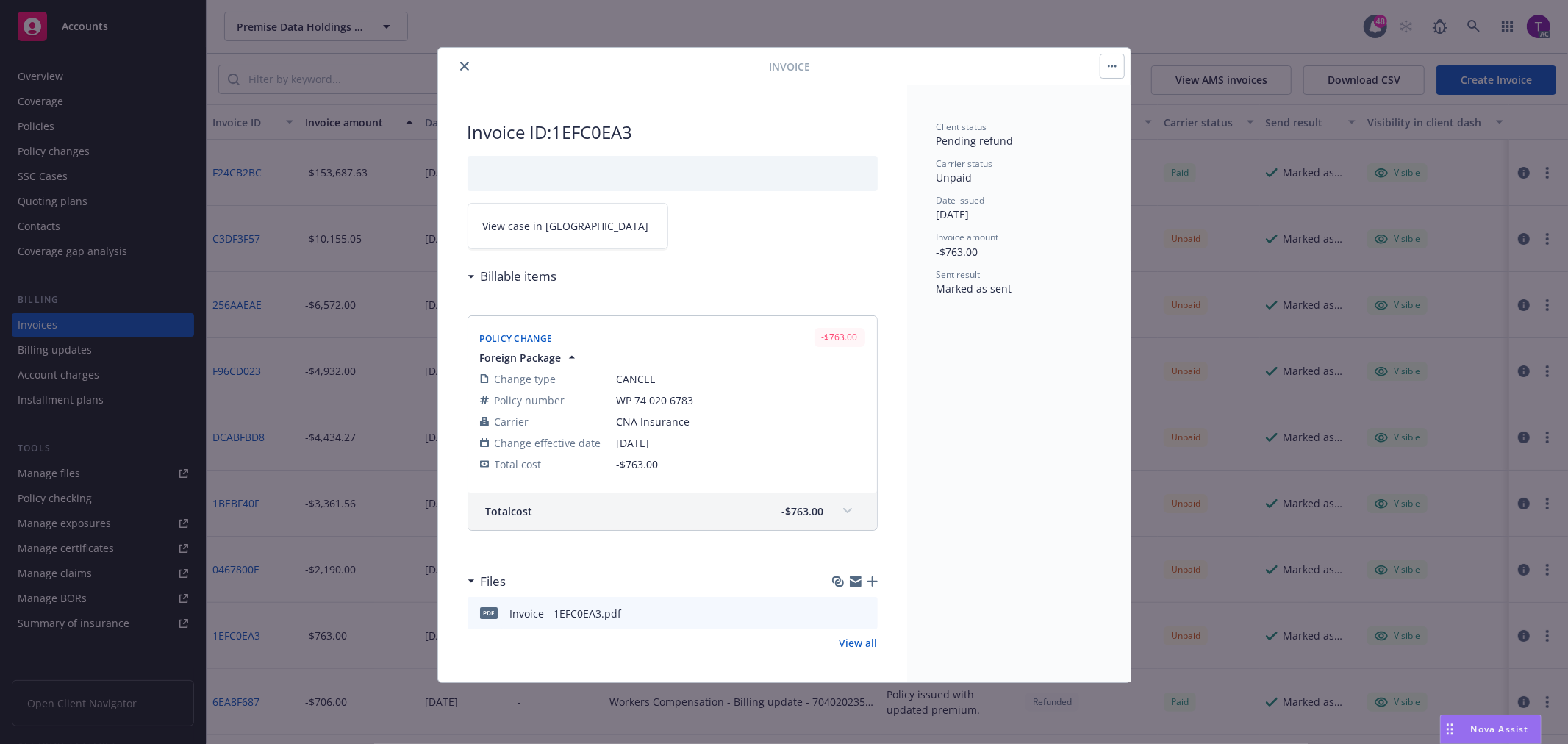
click at [548, 226] on span "View case in [GEOGRAPHIC_DATA]" at bounding box center [566, 226] width 166 height 16
click at [464, 60] on button "close" at bounding box center [464, 67] width 18 height 18
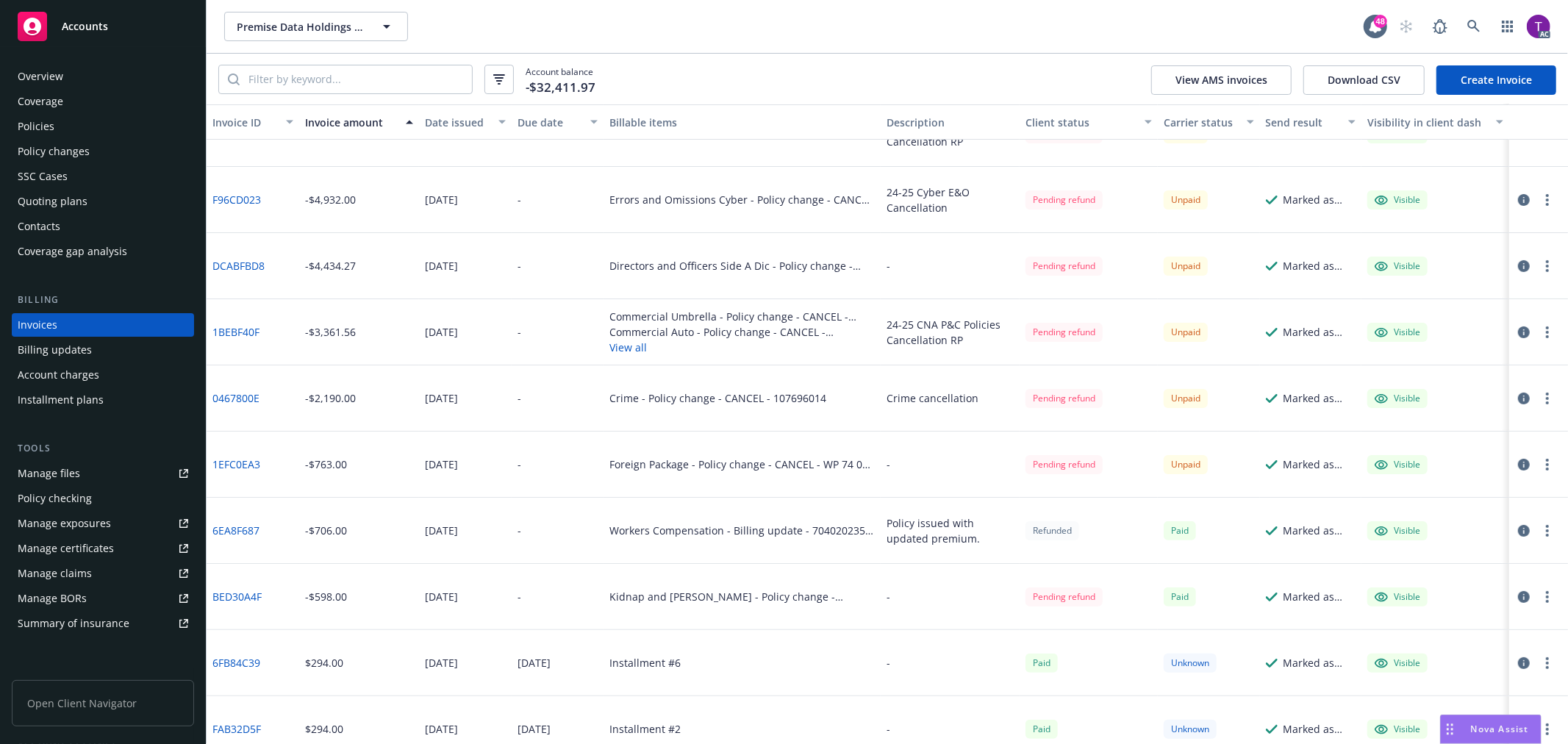
scroll to position [232, 0]
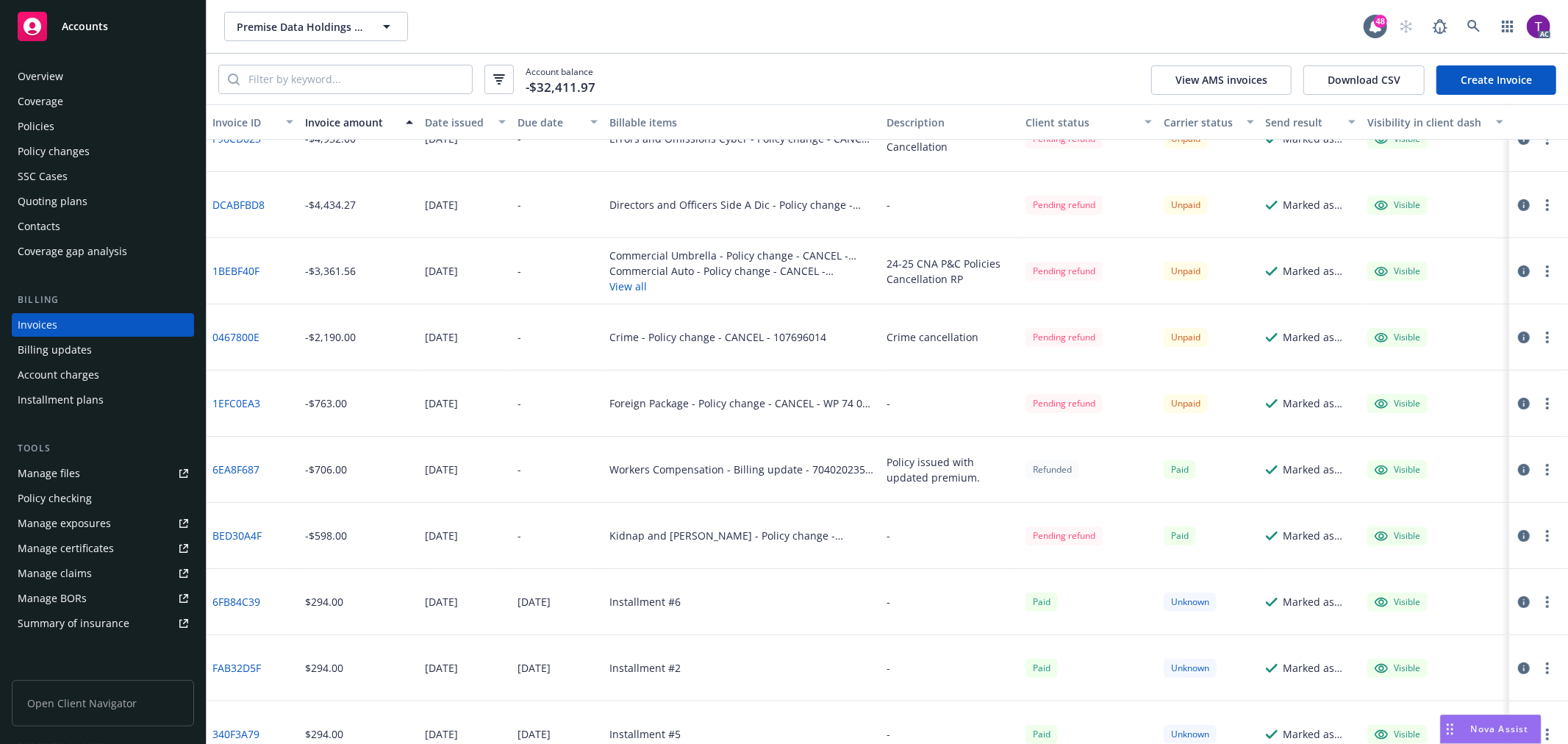
click at [1518, 538] on icon "button" at bounding box center [1524, 535] width 12 height 12
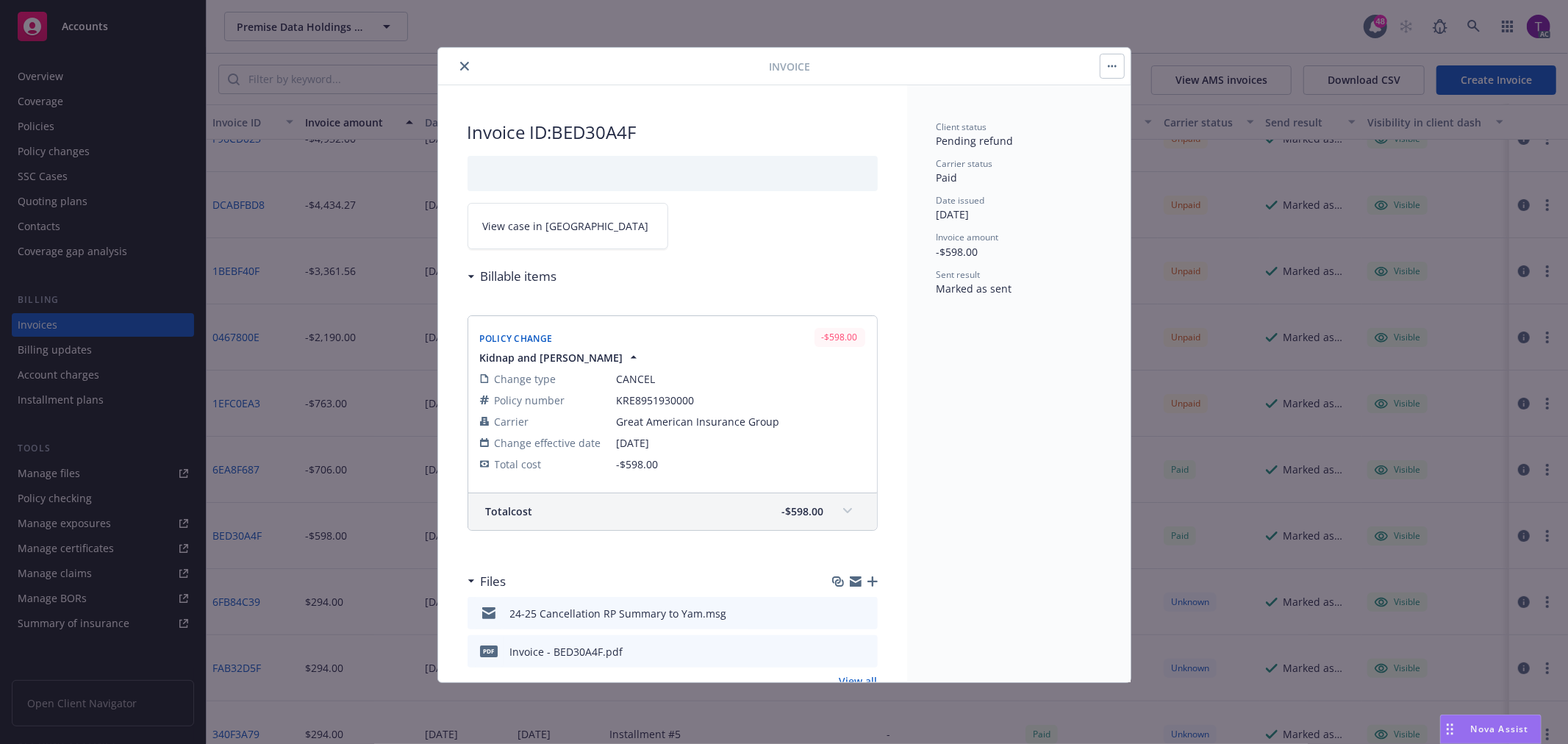
click at [511, 237] on link "View case in [GEOGRAPHIC_DATA]" at bounding box center [567, 225] width 201 height 46
click at [461, 65] on icon "close" at bounding box center [464, 66] width 9 height 9
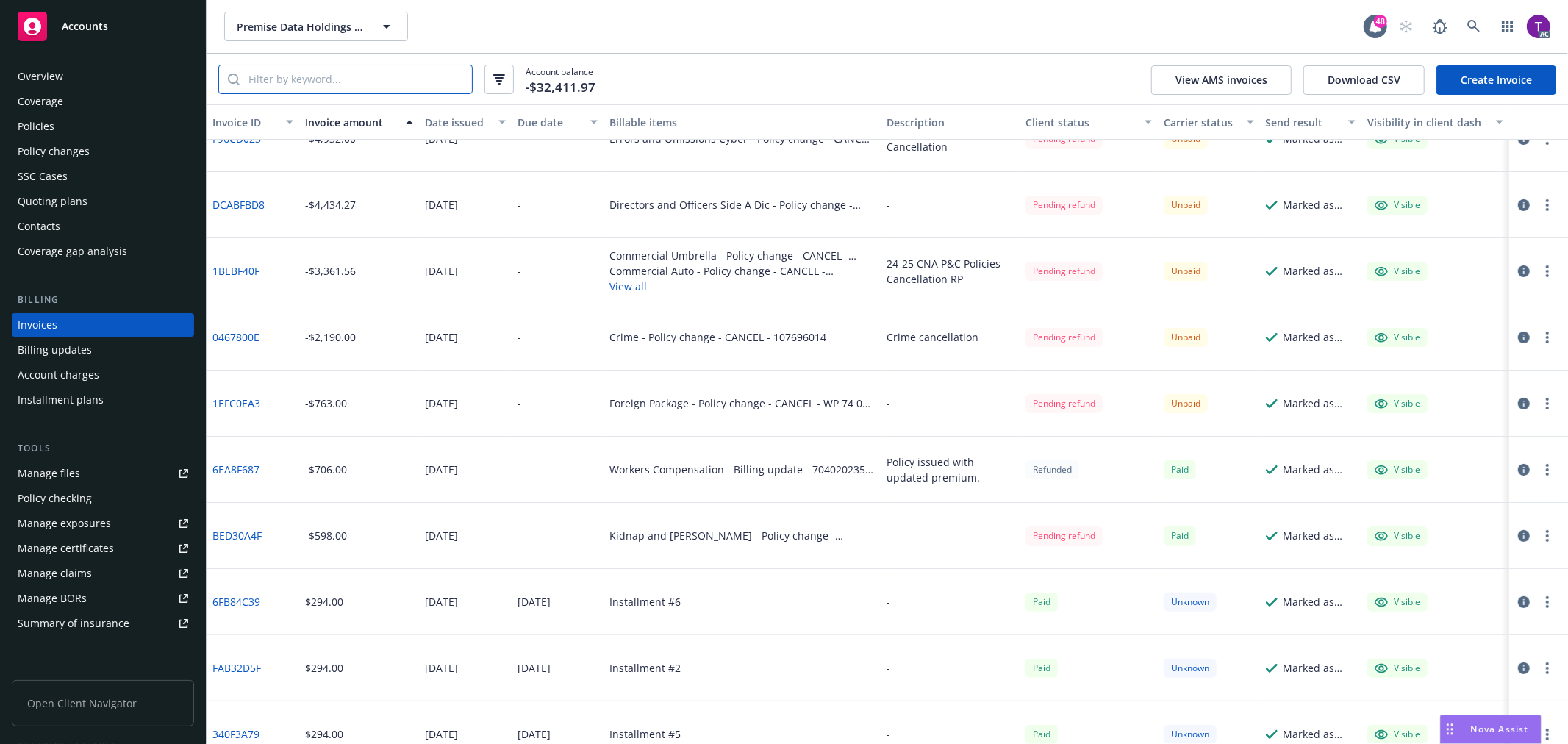
click at [339, 71] on input "search" at bounding box center [356, 79] width 232 height 28
paste input "C3DF3F57"
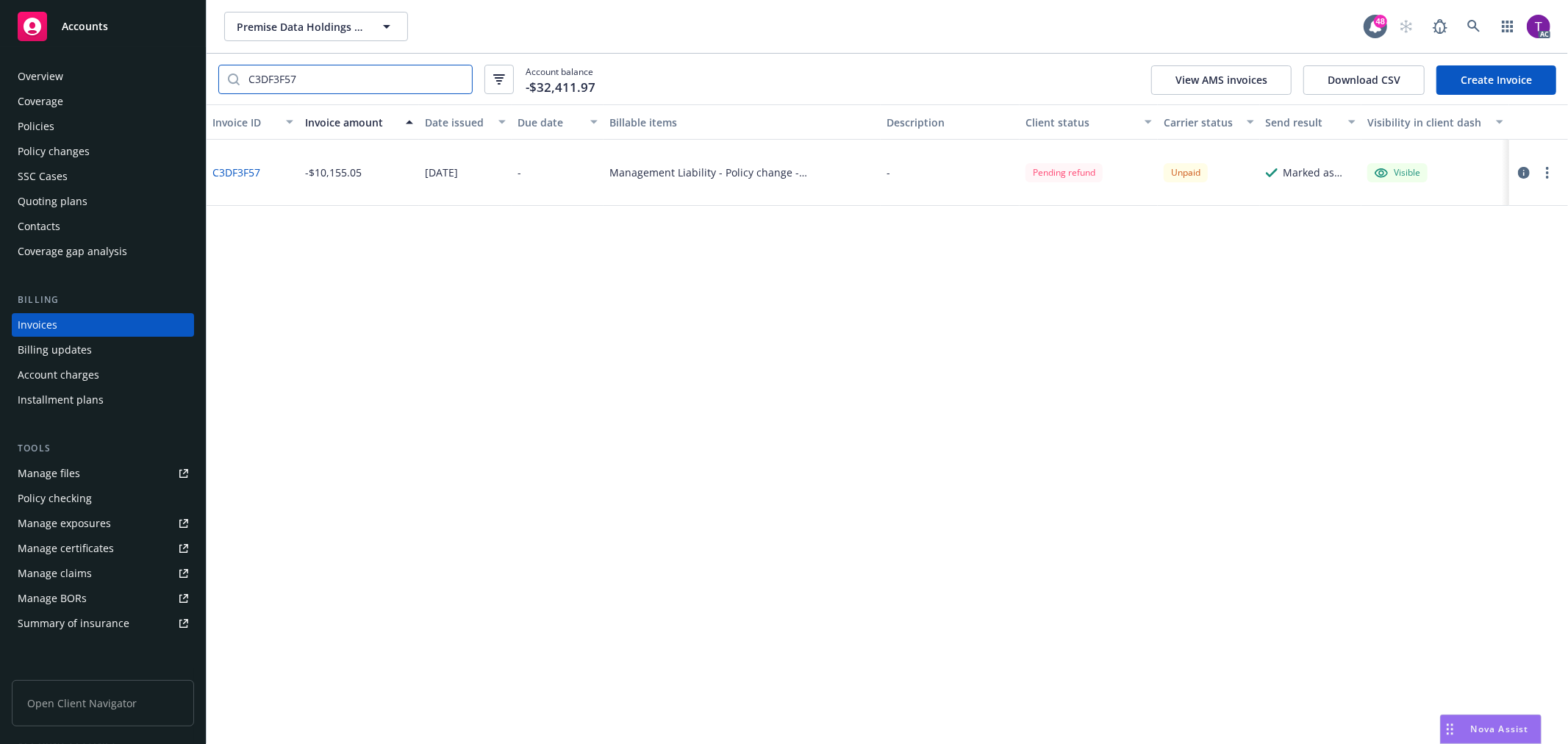
type input "C3DF3F57"
click at [1519, 169] on icon "button" at bounding box center [1524, 172] width 12 height 12
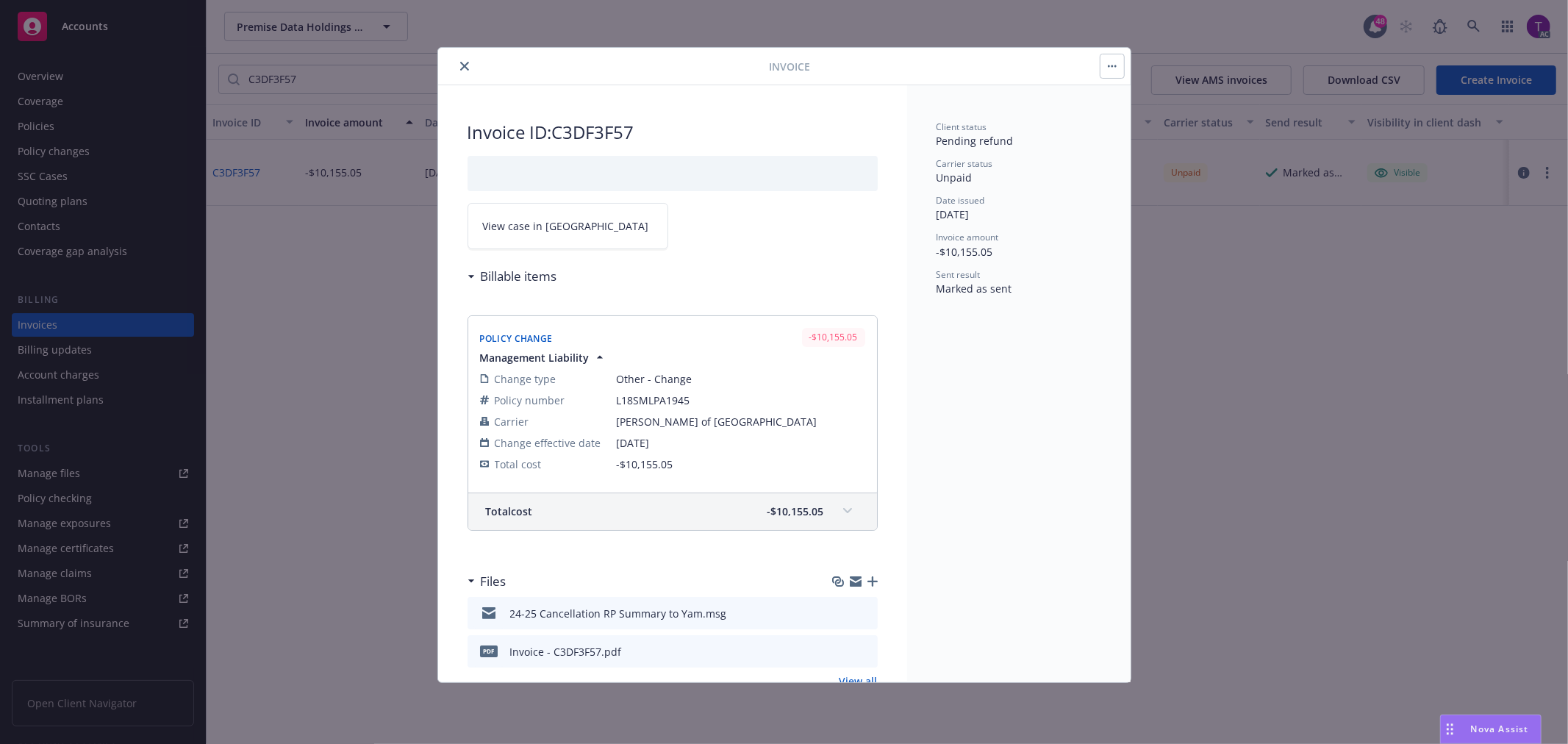
click at [618, 233] on link "View case in [GEOGRAPHIC_DATA]" at bounding box center [567, 225] width 201 height 46
